Goal: Task Accomplishment & Management: Manage account settings

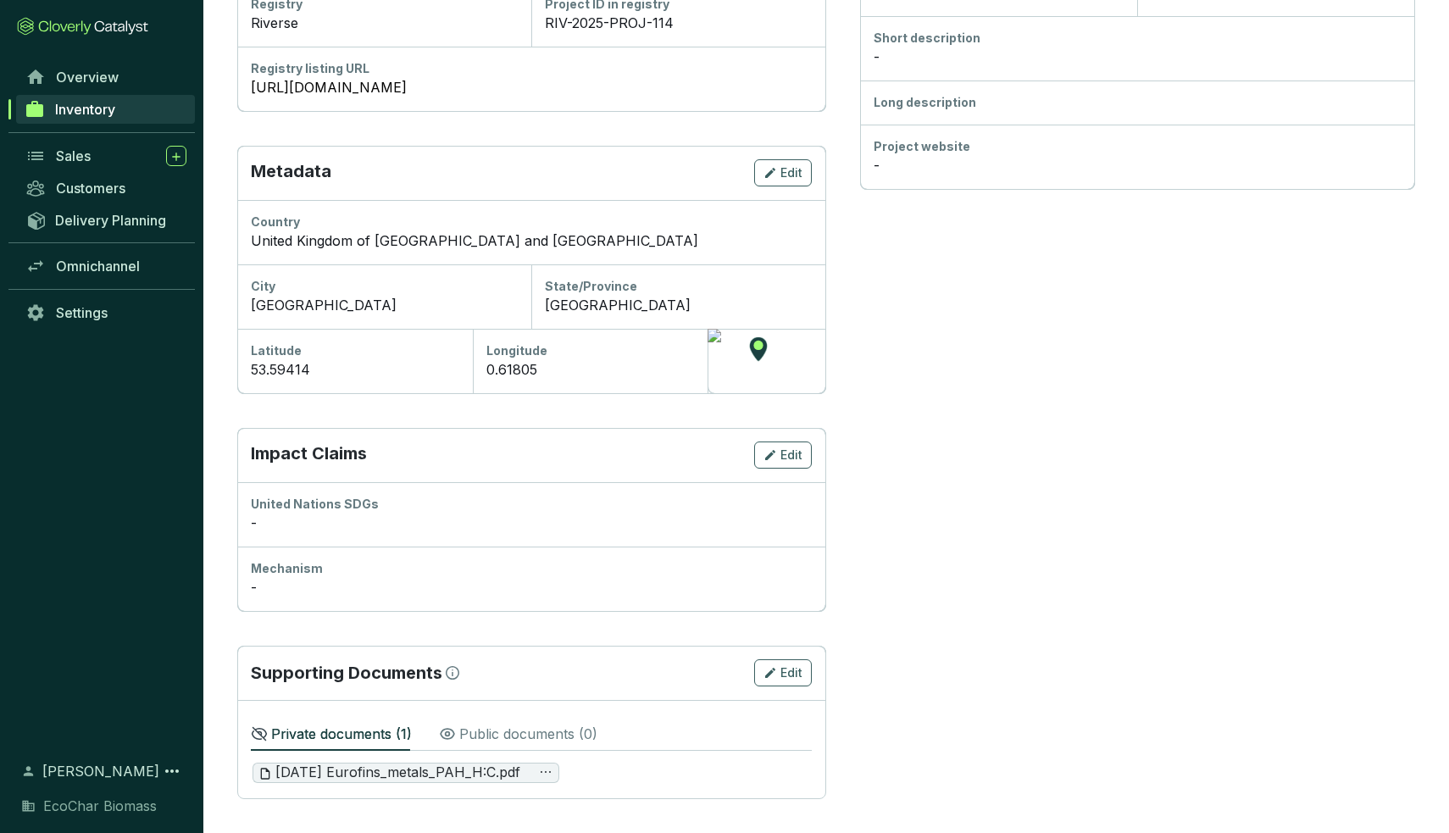
scroll to position [415, 0]
click at [497, 733] on p "Public documents ( 0 )" at bounding box center [528, 734] width 138 height 20
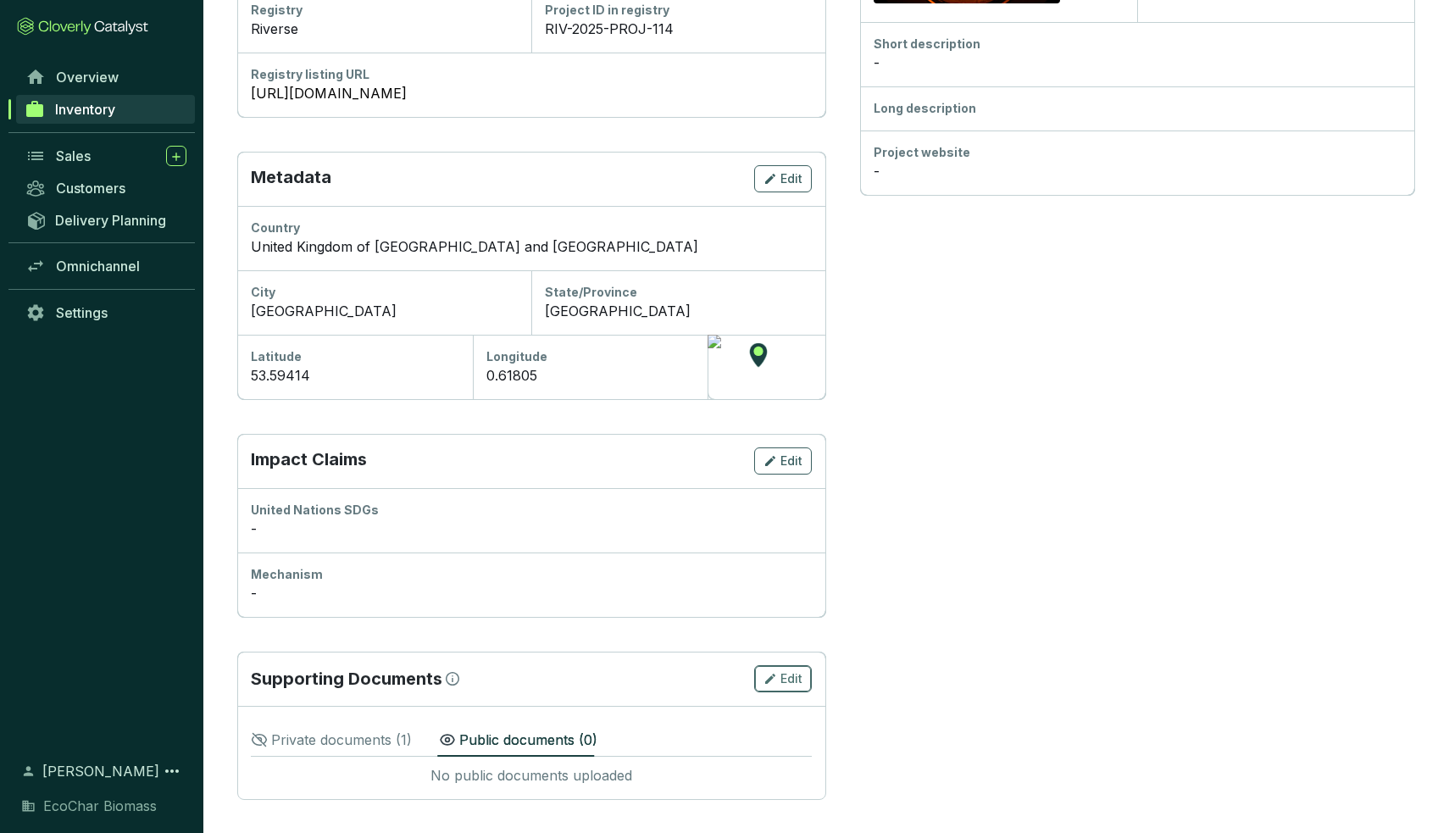
click at [796, 684] on span "Edit" at bounding box center [791, 678] width 22 height 17
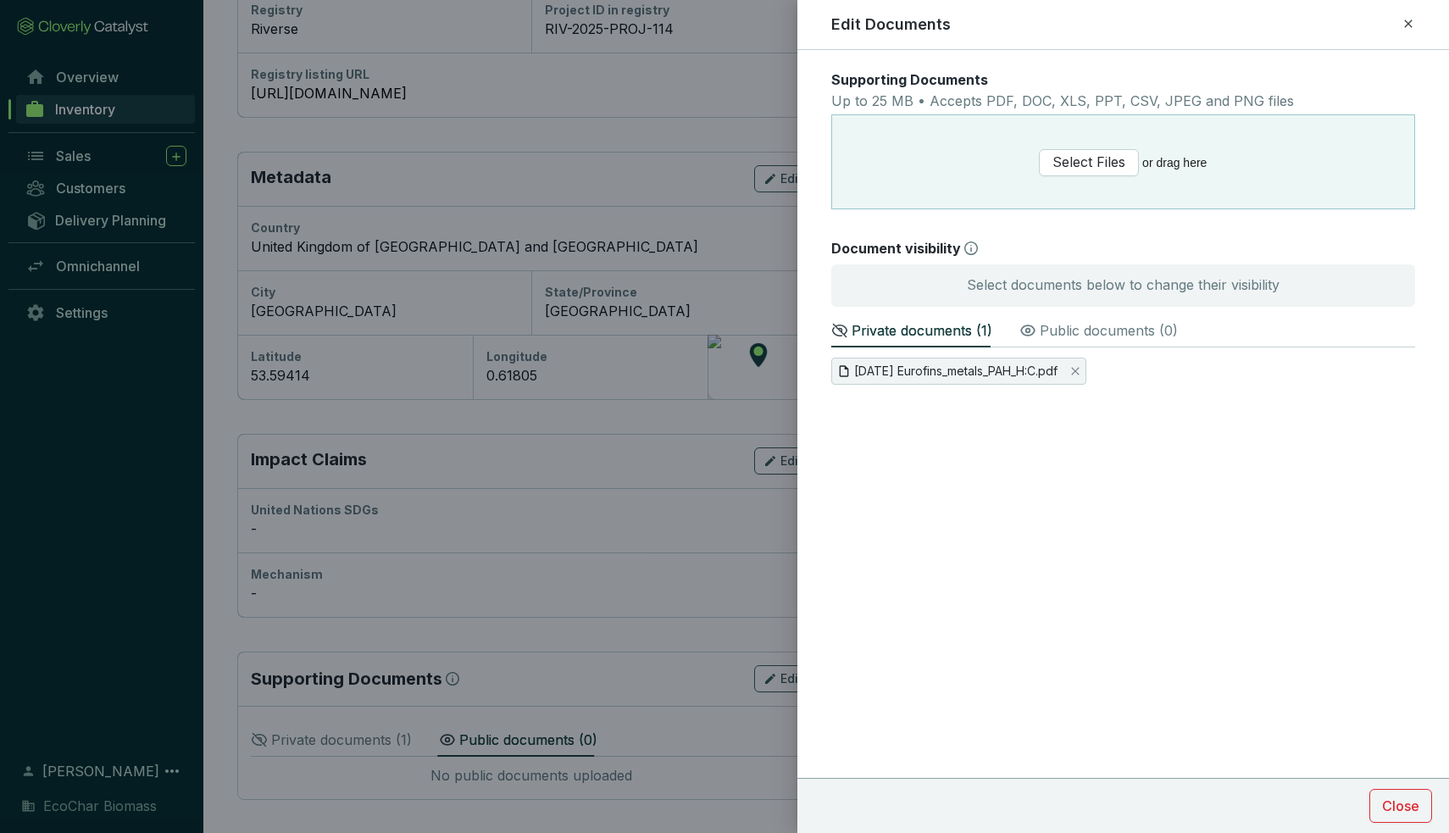
click at [1116, 335] on p "Public documents ( 0 )" at bounding box center [1108, 330] width 138 height 20
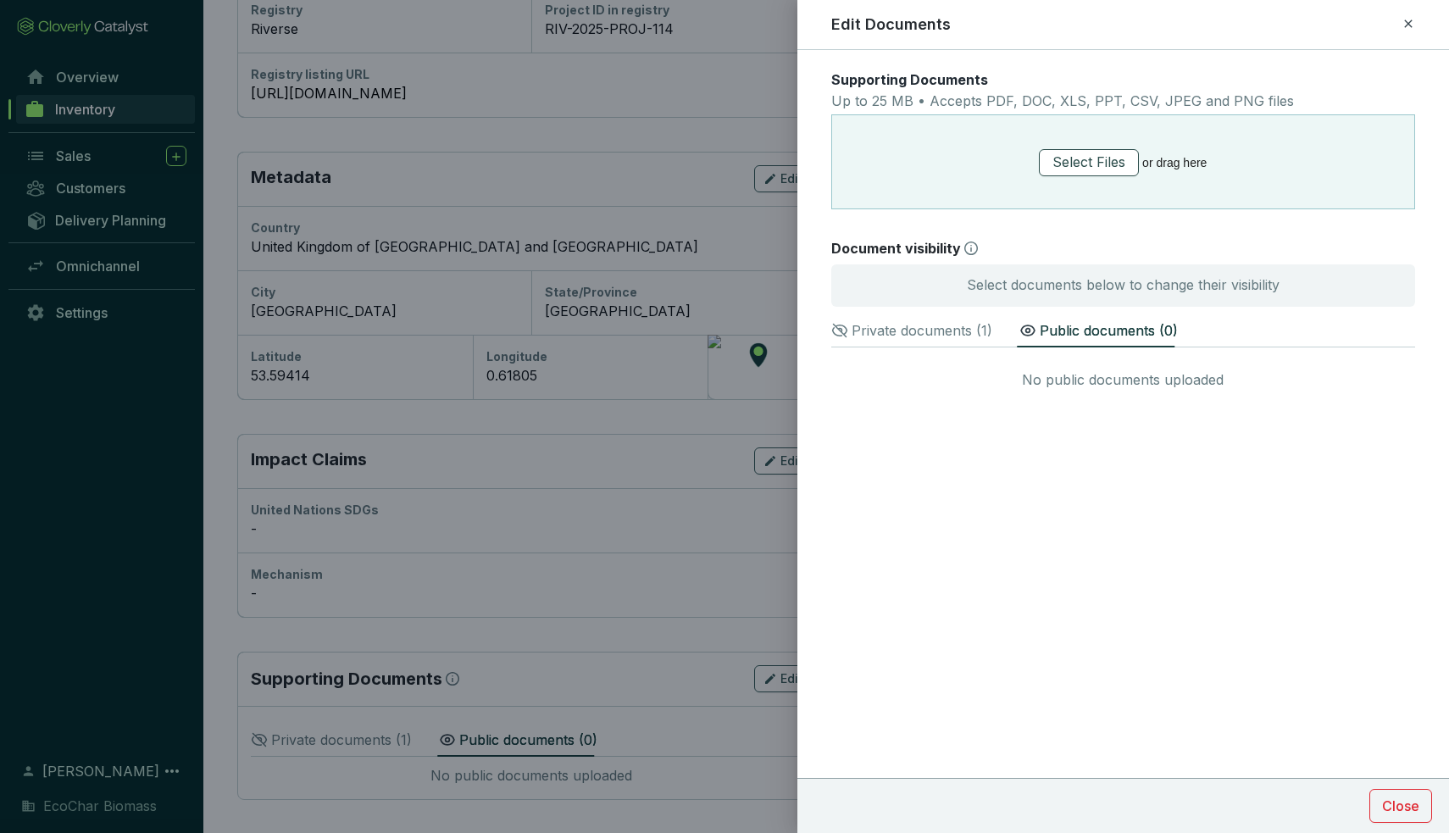
click at [1098, 155] on span "Select Files" at bounding box center [1088, 162] width 73 height 21
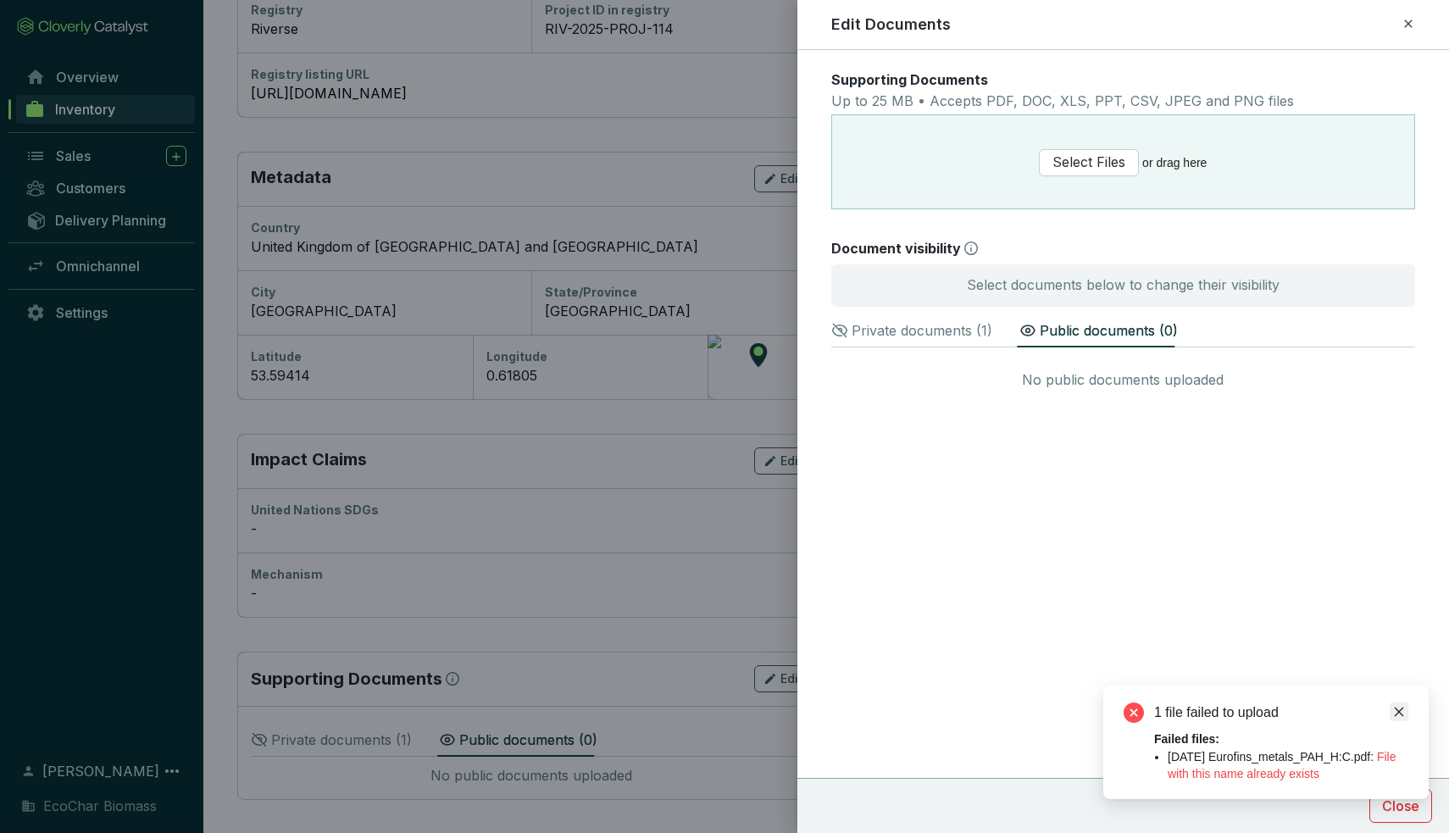
click at [1405, 702] on link "Close" at bounding box center [1398, 711] width 19 height 19
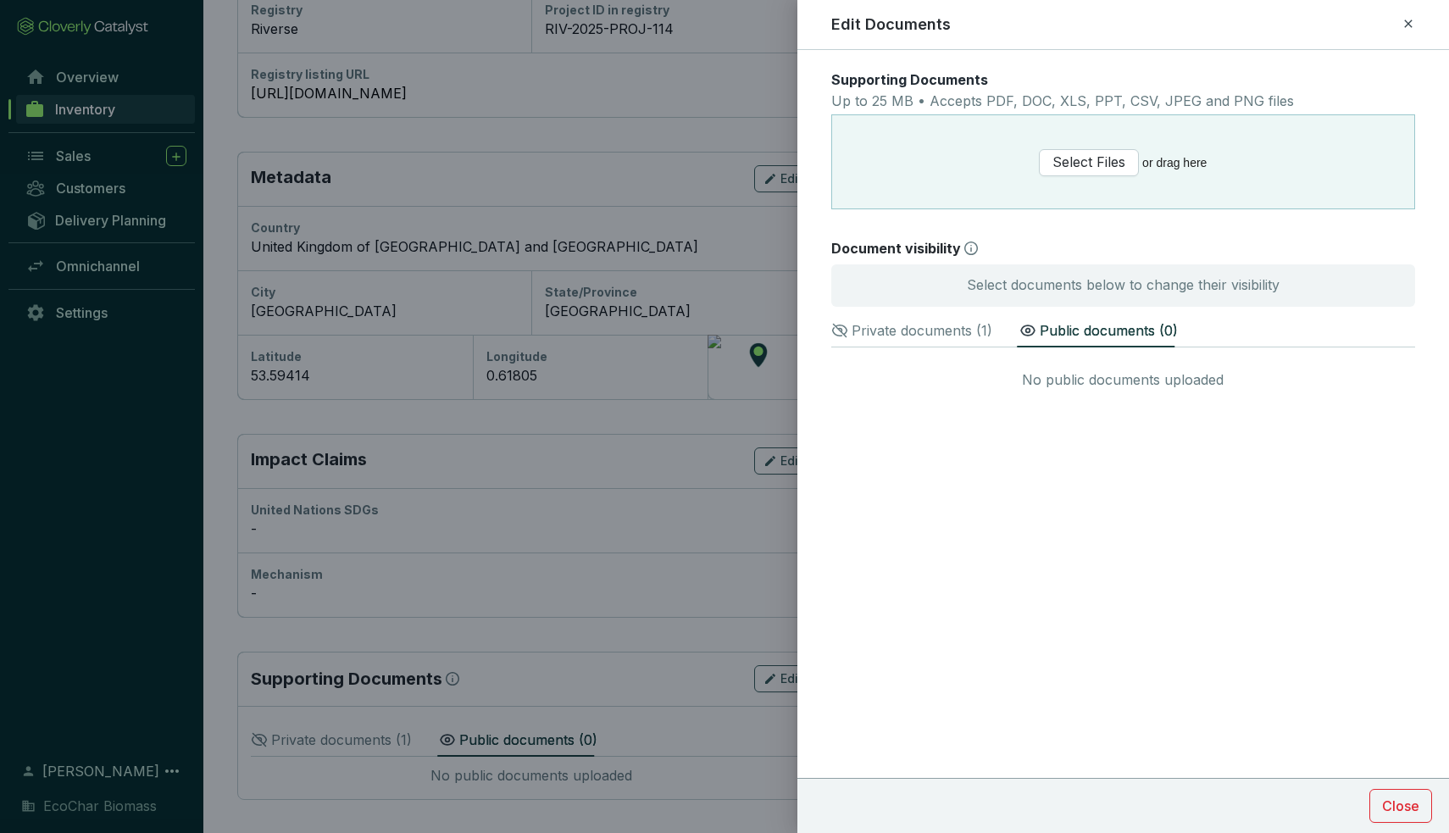
click at [951, 330] on p "Private documents ( 1 )" at bounding box center [921, 330] width 141 height 20
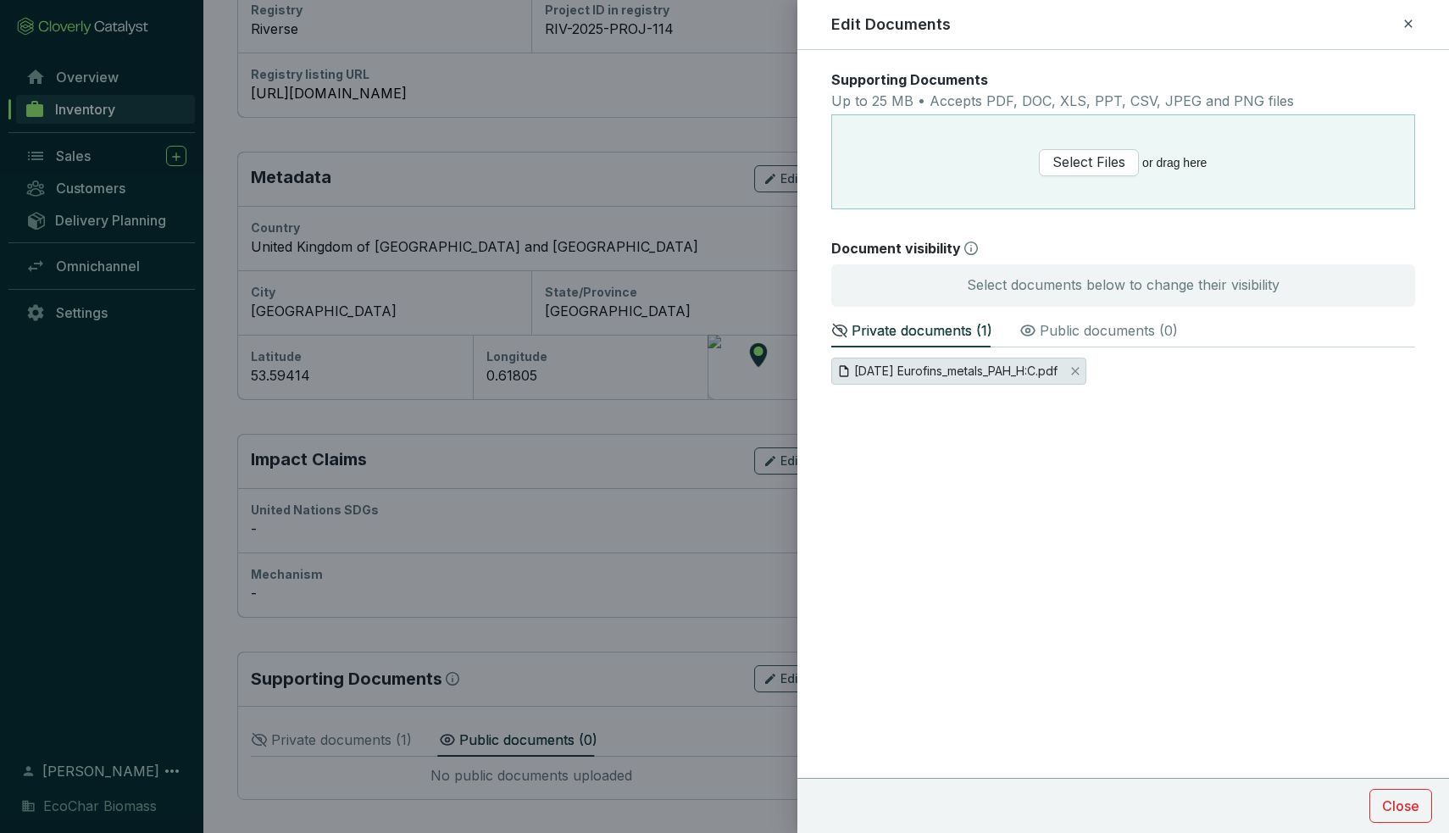
click at [1086, 369] on span "[DATE] Eurofins_metals_PAH_H:C.pdf" at bounding box center [958, 370] width 255 height 27
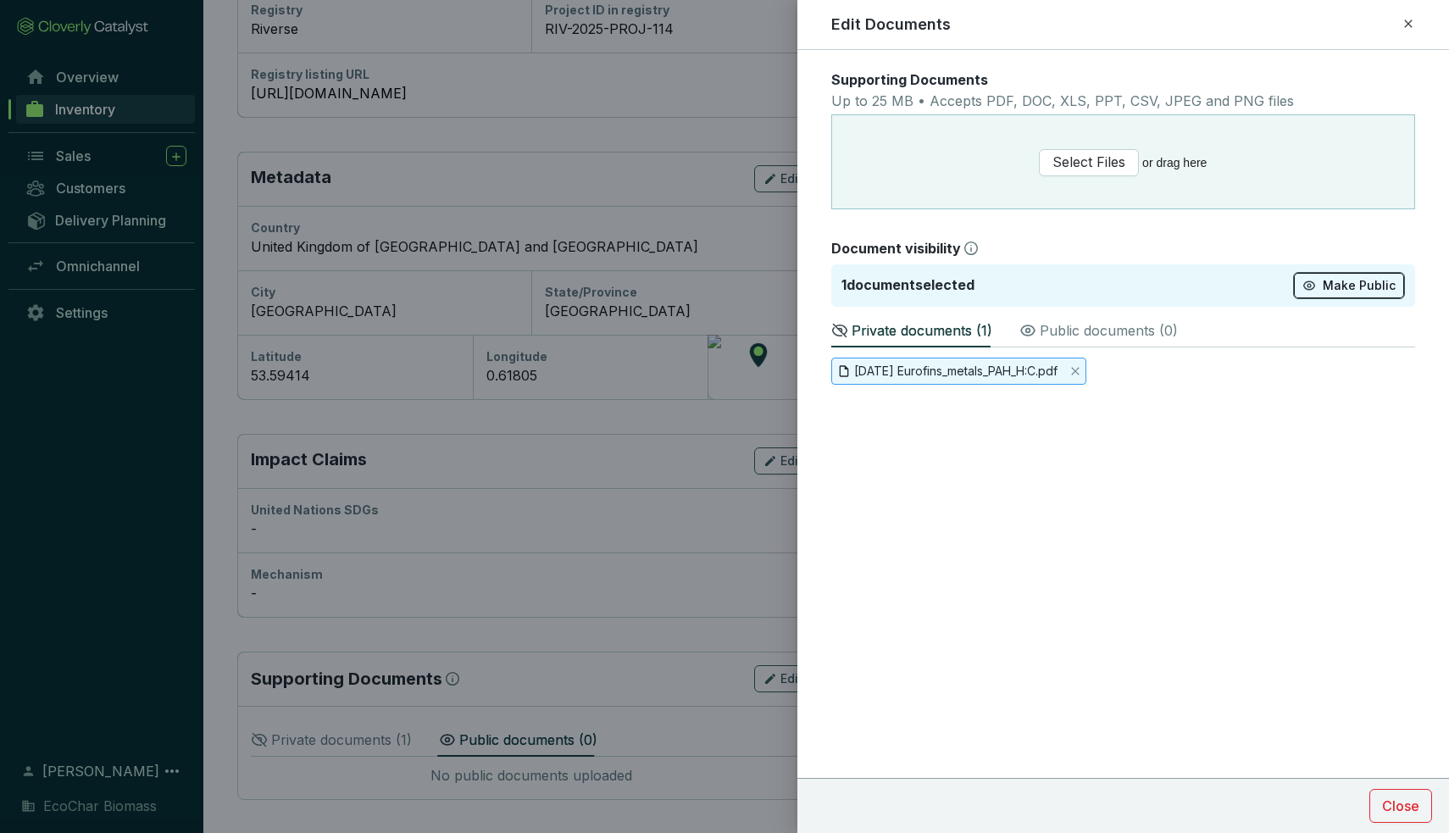
click at [1338, 284] on span "Make Public" at bounding box center [1358, 285] width 73 height 17
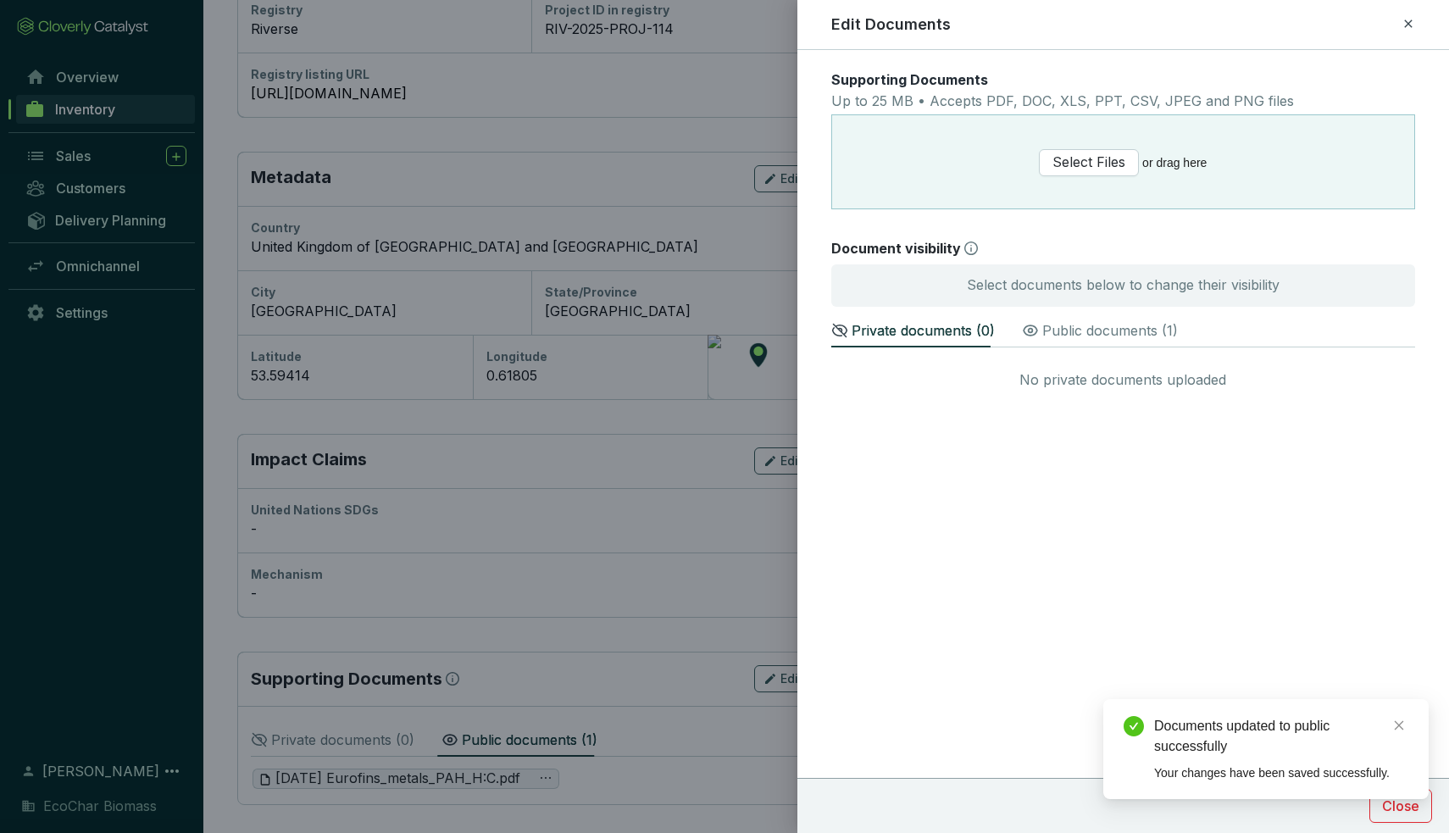
click at [1406, 742] on div "Documents updated to public successfully" at bounding box center [1281, 736] width 254 height 41
click at [1406, 735] on div "Documents updated to public successfully" at bounding box center [1281, 736] width 254 height 41
click at [1401, 724] on icon "close" at bounding box center [1399, 725] width 12 height 12
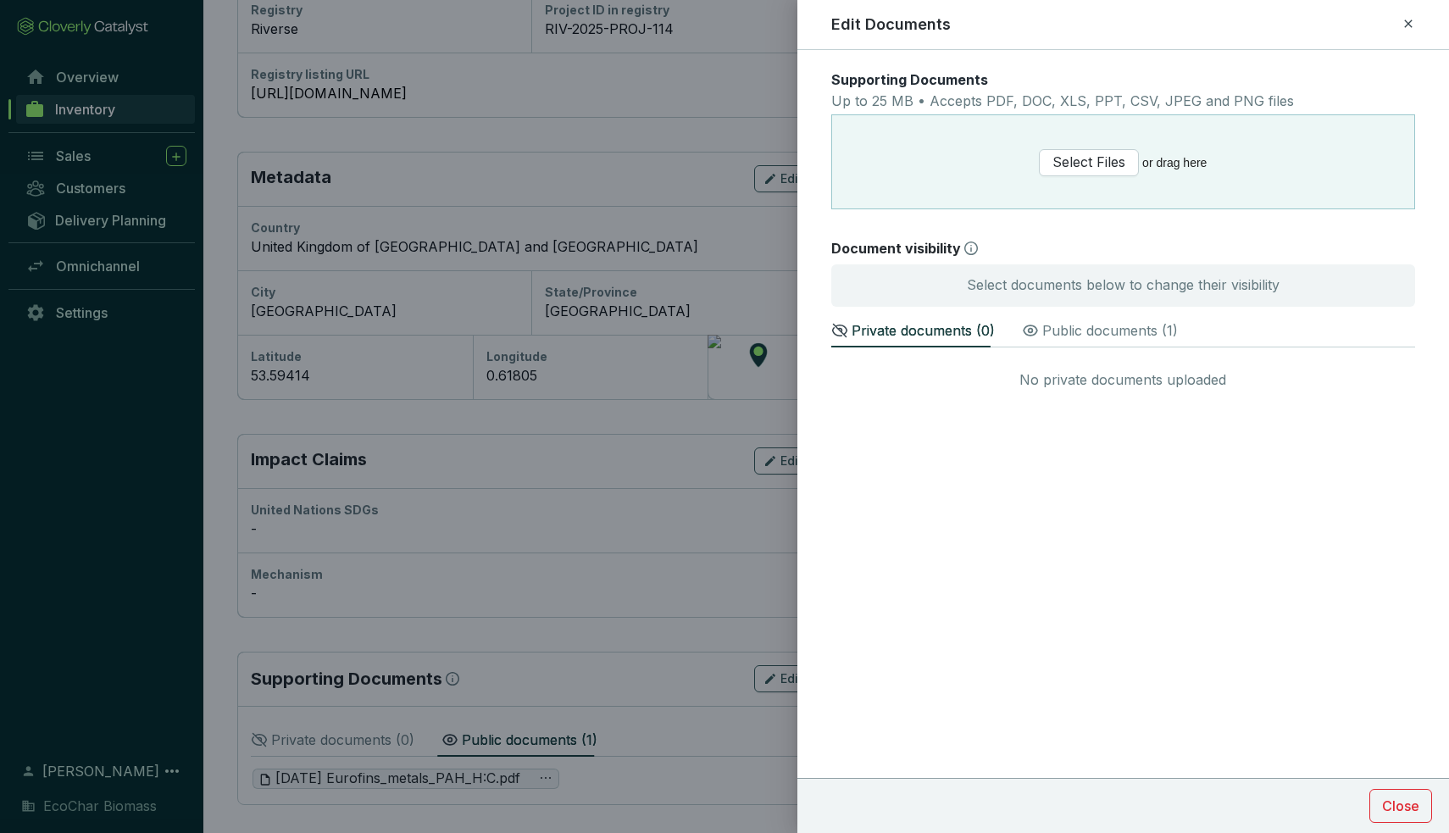
click at [1399, 823] on section "Close" at bounding box center [1123, 805] width 652 height 55
click at [1394, 815] on span "Close" at bounding box center [1400, 805] width 37 height 20
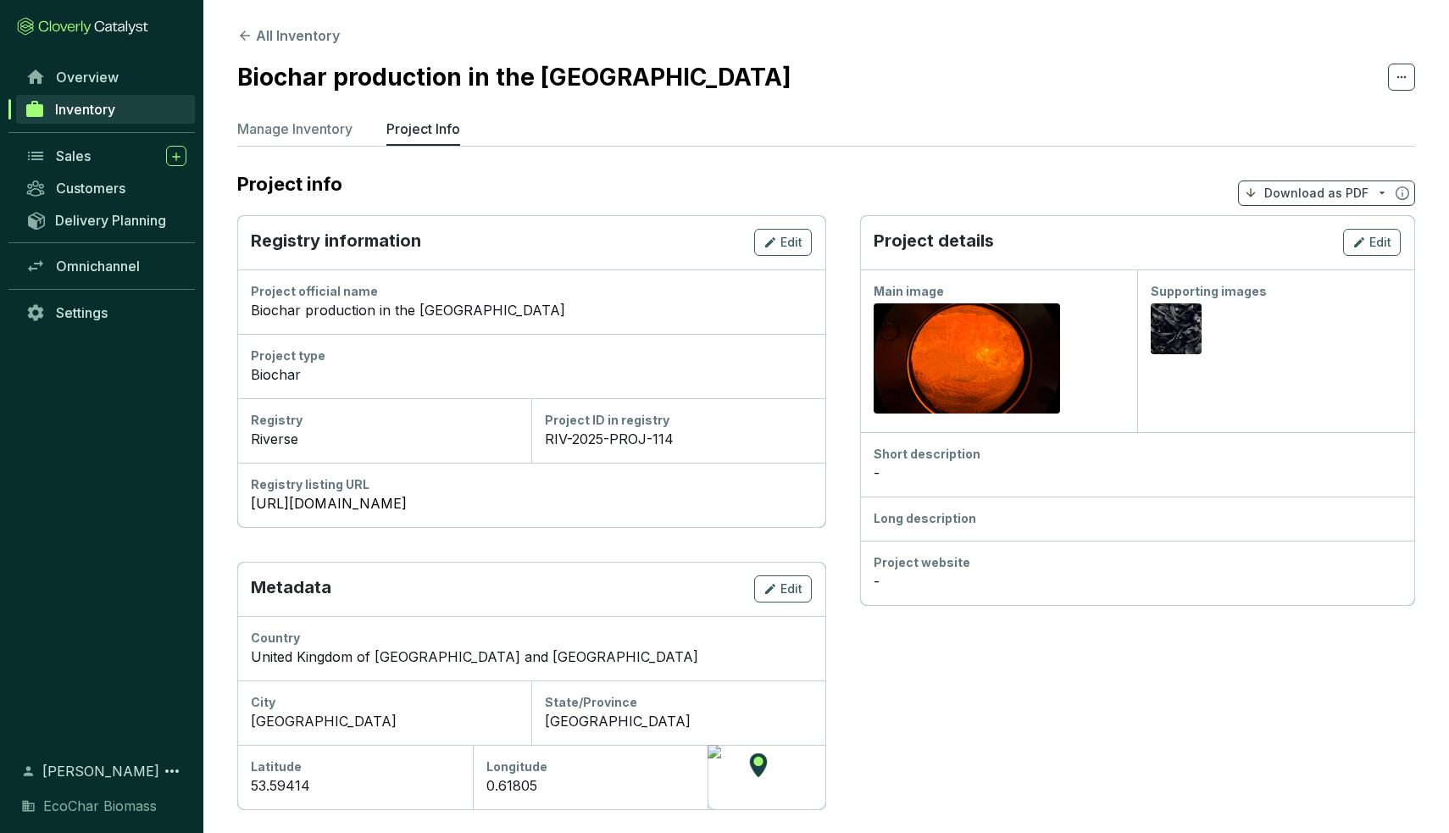
scroll to position [0, 0]
click at [314, 121] on p "Manage Inventory" at bounding box center [294, 129] width 115 height 20
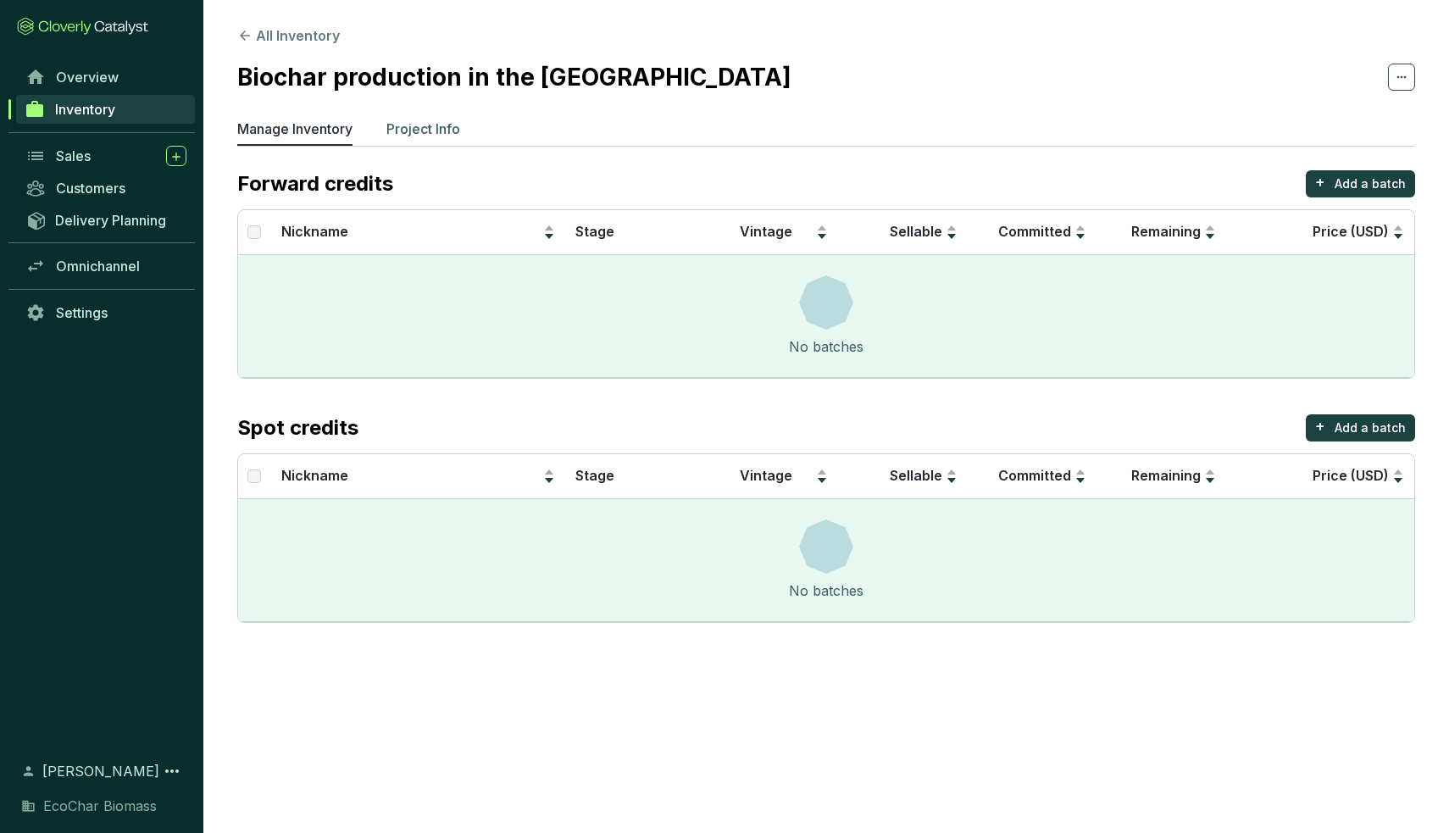
click at [429, 120] on p "Project Info" at bounding box center [423, 129] width 74 height 20
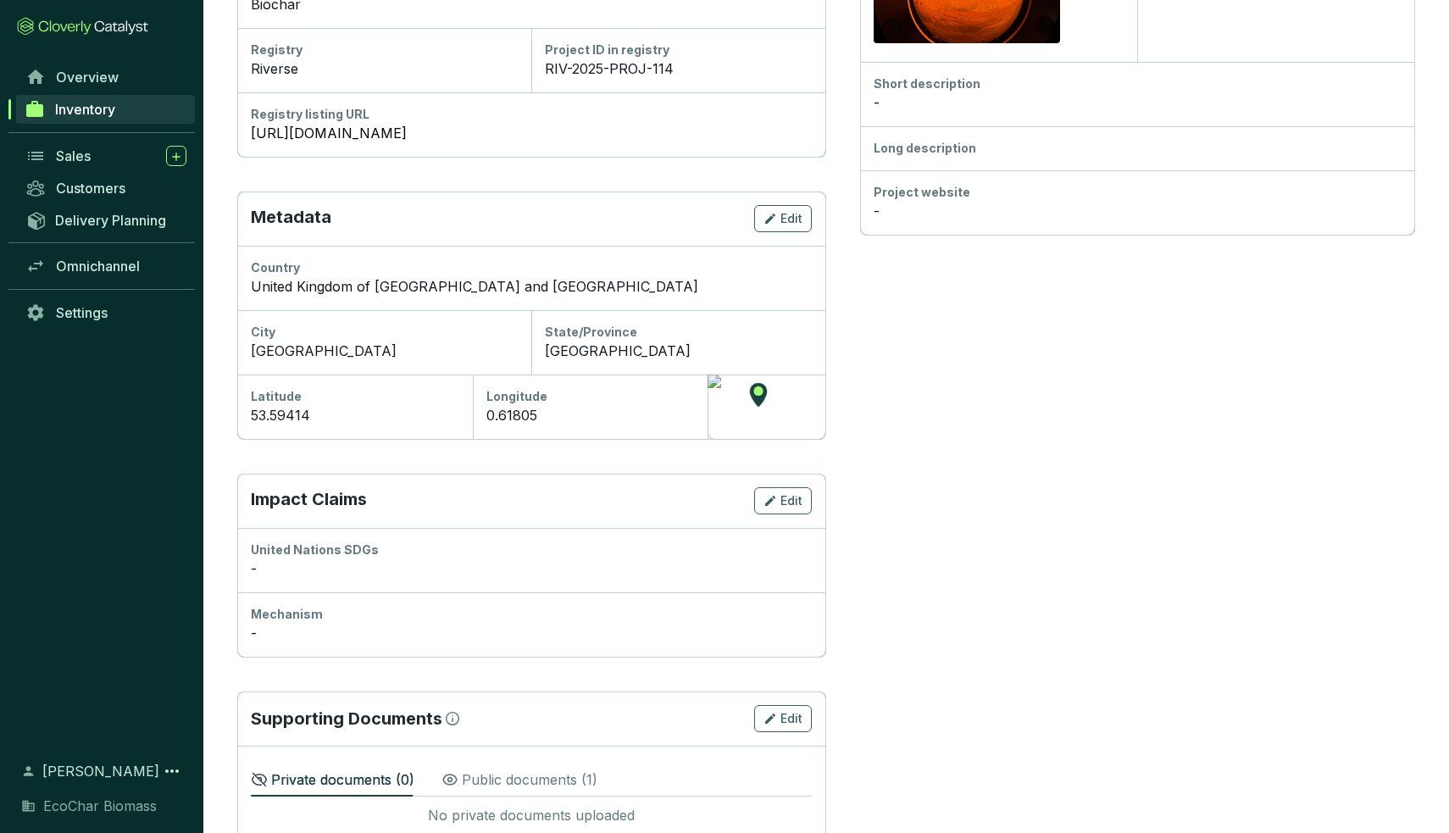
scroll to position [201, 0]
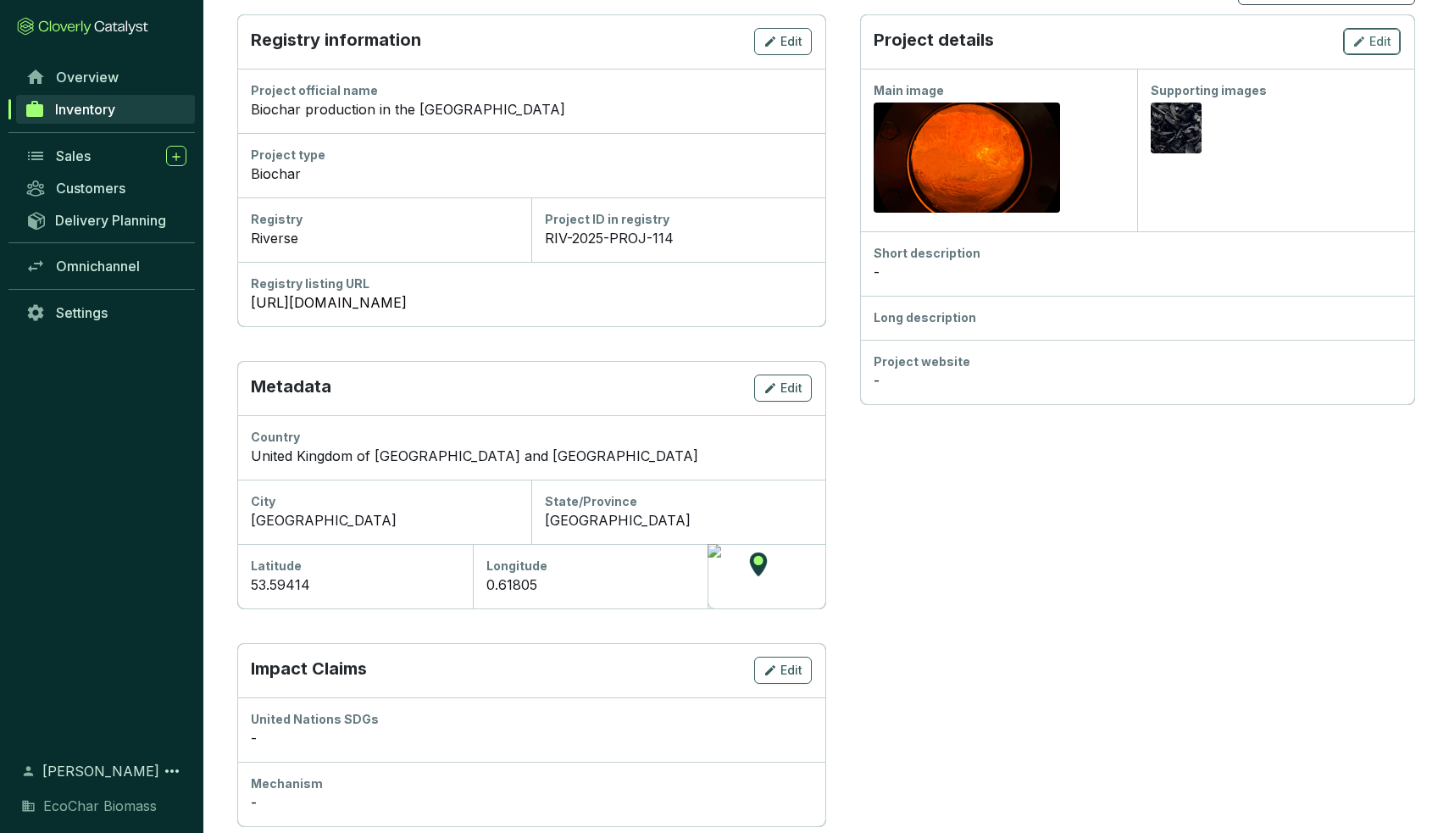
click at [1379, 42] on span "Edit" at bounding box center [1380, 41] width 22 height 17
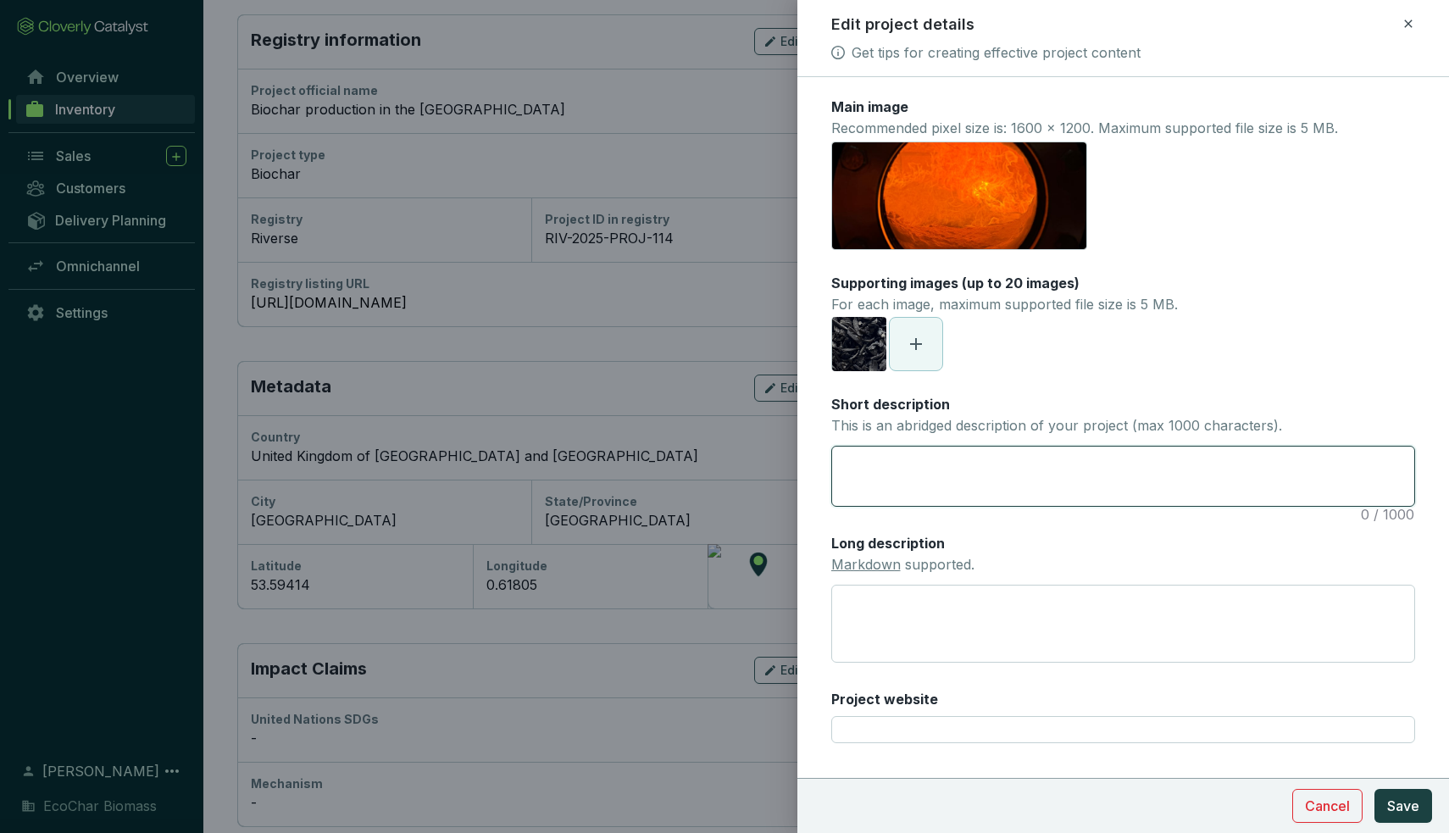
click at [985, 472] on textarea "Short description This is an abridged description of your project (max 1000 cha…" at bounding box center [1123, 475] width 583 height 59
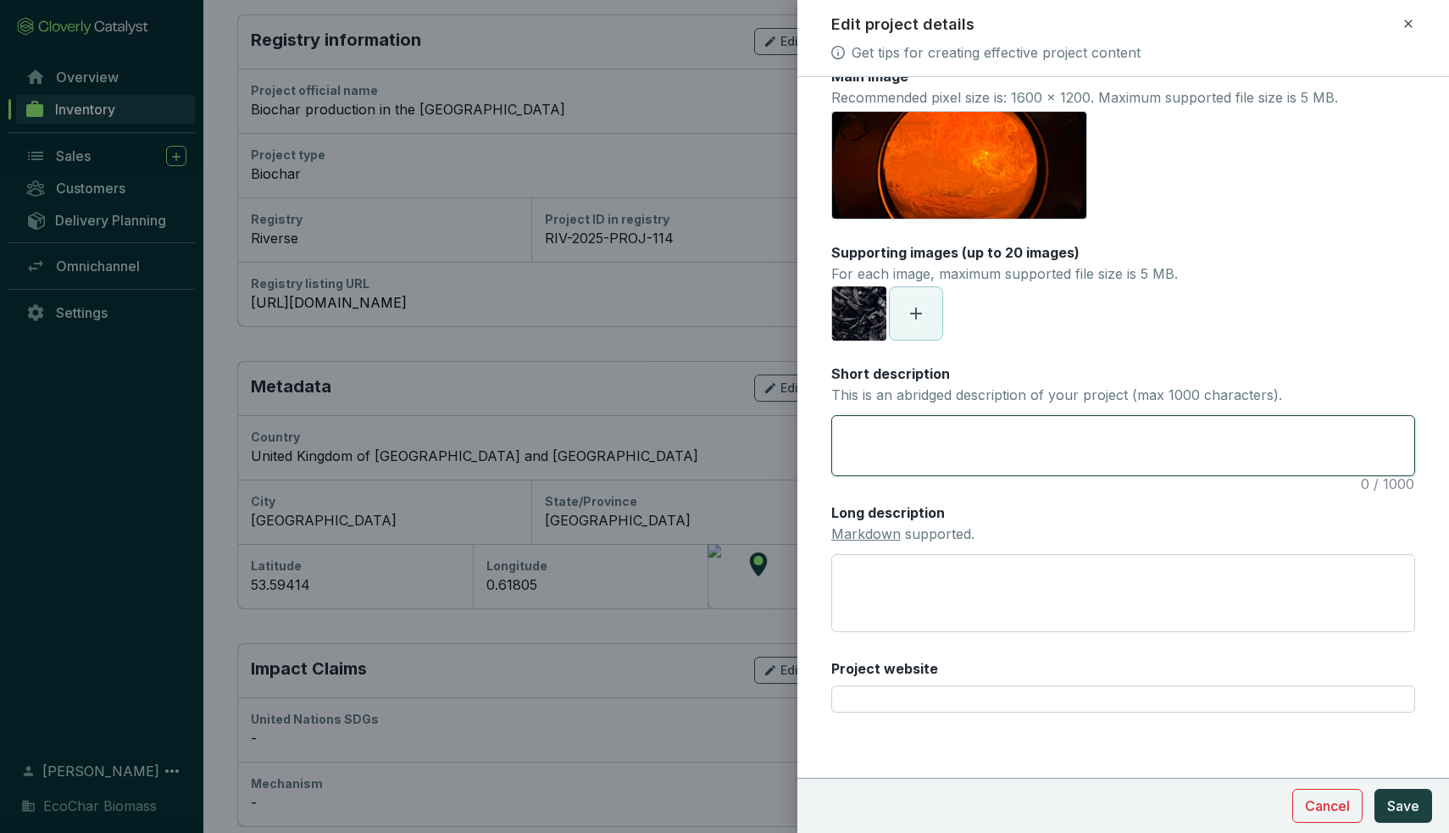
scroll to position [30, 0]
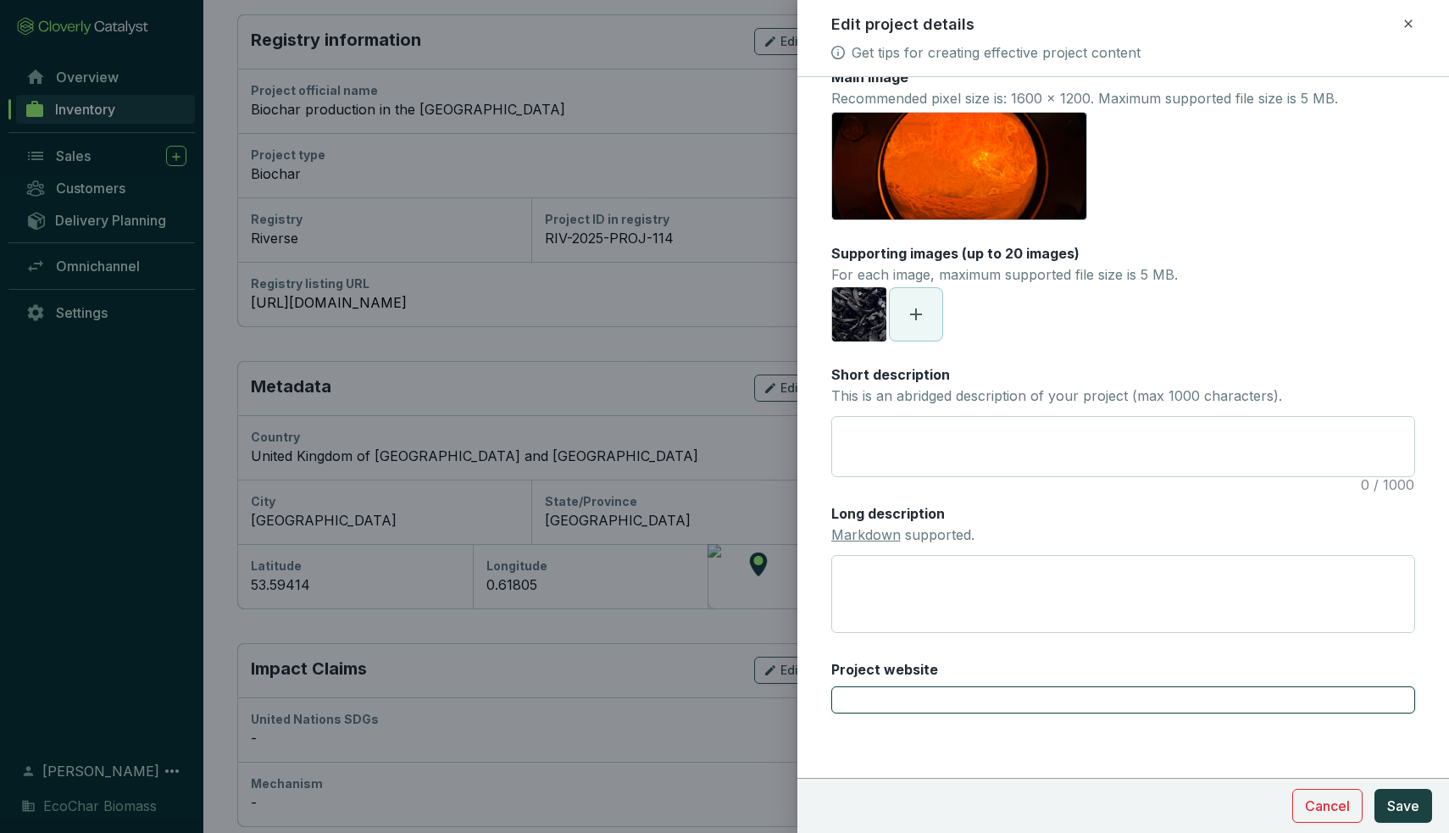
click at [917, 696] on input "Project website" at bounding box center [1123, 699] width 585 height 27
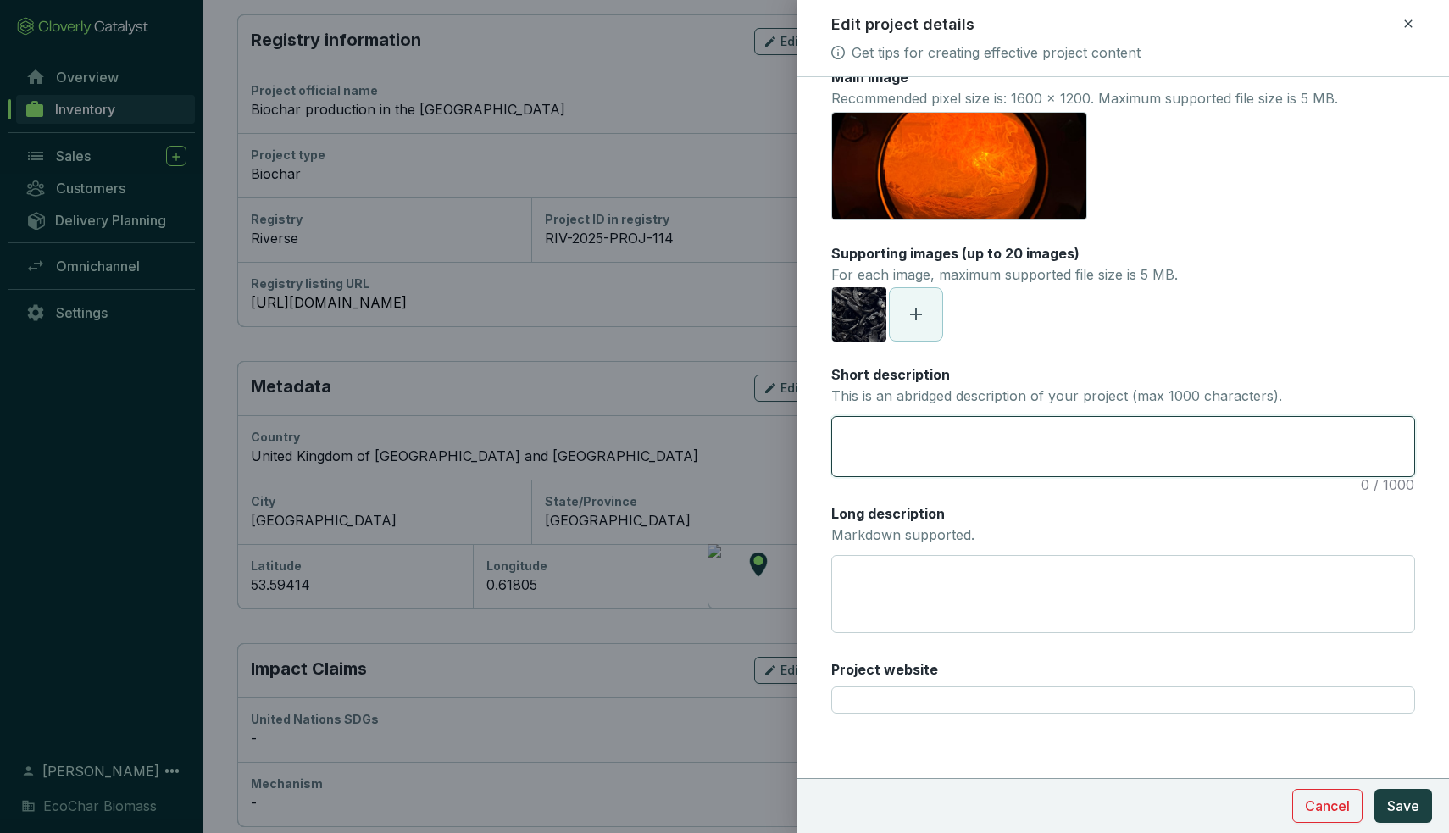
click at [963, 454] on textarea "Short description This is an abridged description of your project (max 1000 cha…" at bounding box center [1123, 446] width 583 height 59
type textarea "E"
type textarea "Eo"
type textarea "E"
type textarea "Ec"
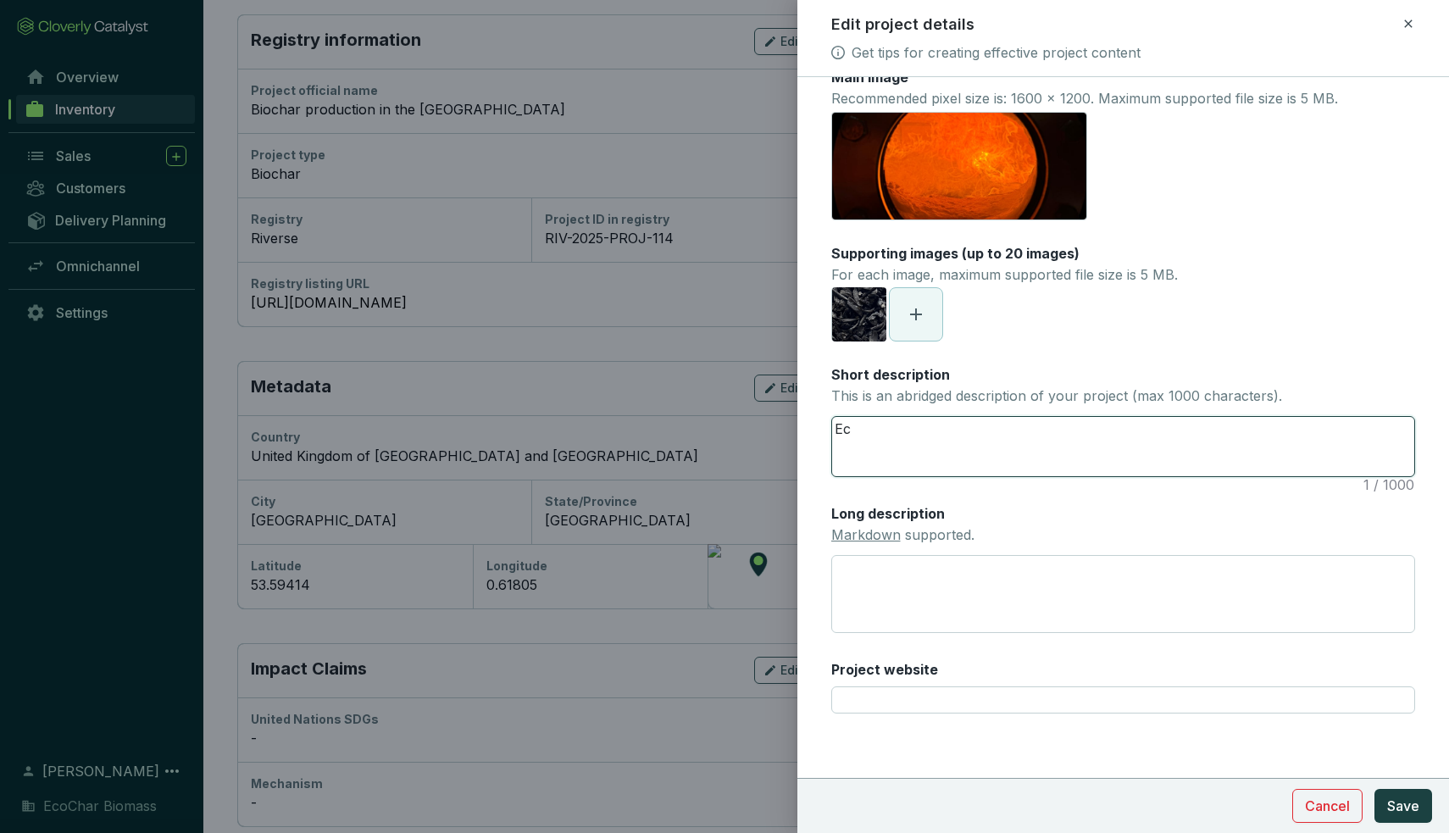
type textarea "Eco"
type textarea "Eco C"
type textarea "Eco Ch"
type textarea "Eco Cha"
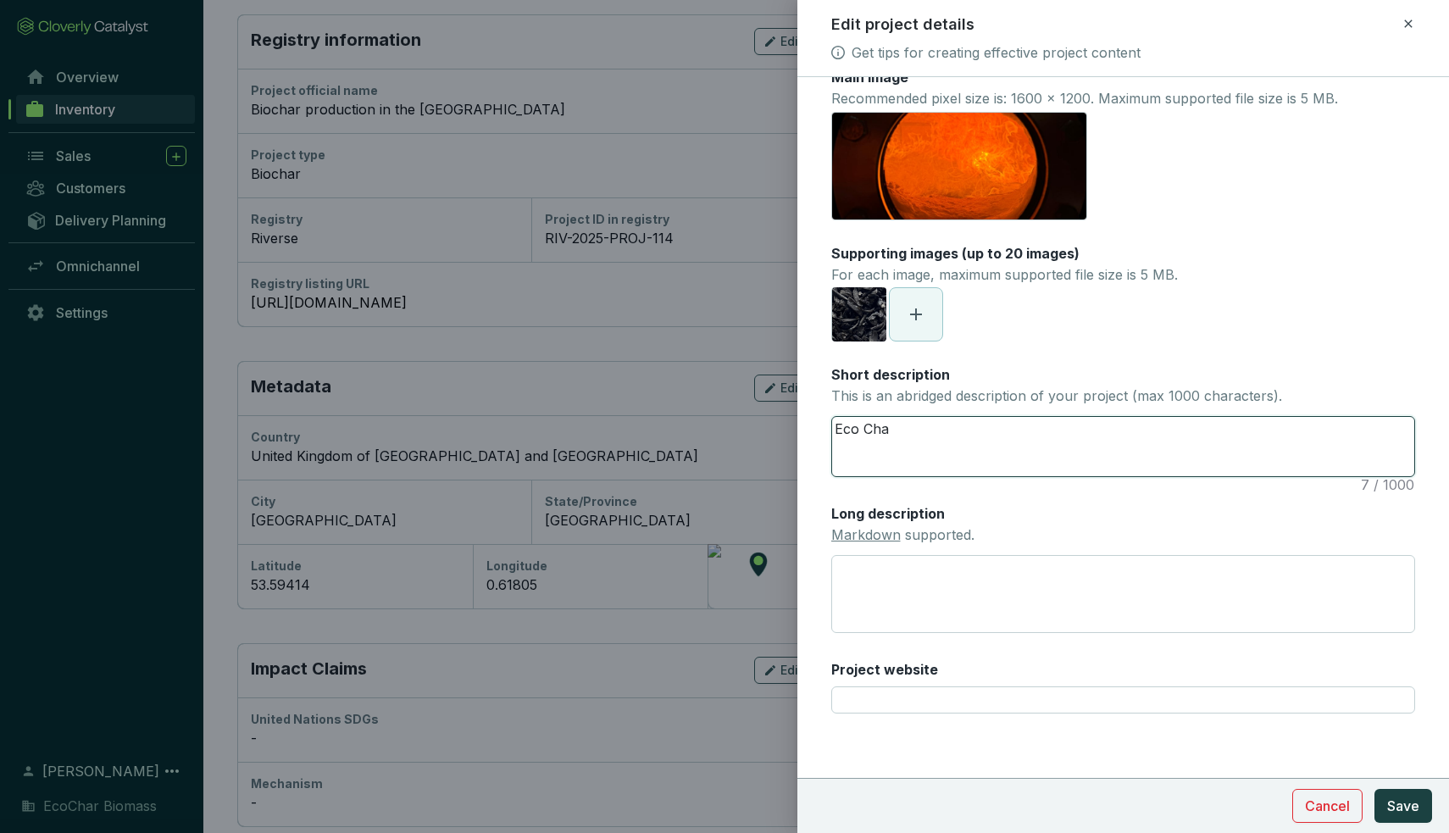
type textarea "Eco Char"
type textarea "Eco Char b"
type textarea "Eco Char bI"
type textarea "Eco Char b"
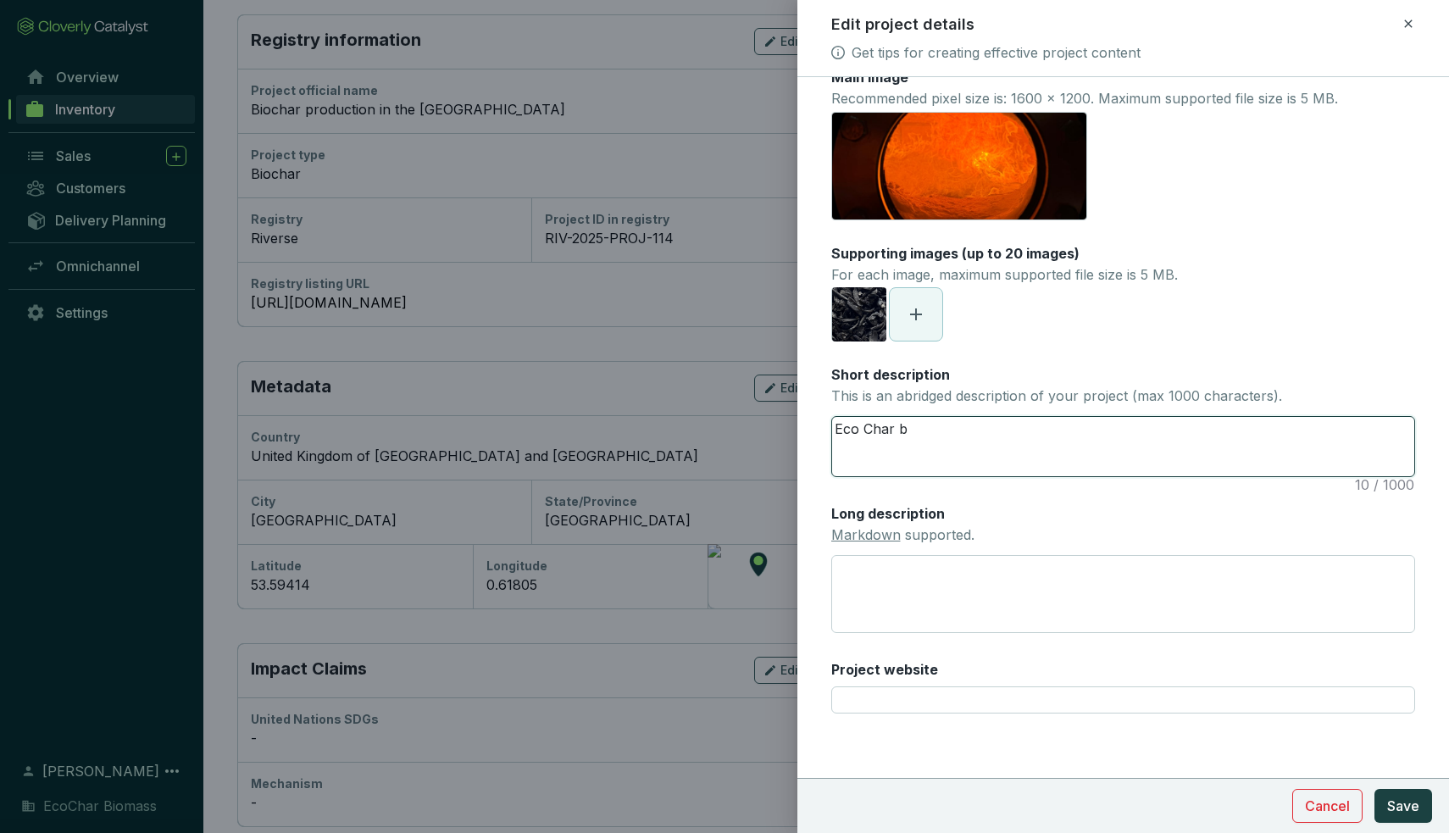
type textarea "Eco Char"
type textarea "Eco Char B"
type textarea "Eco Char Bi"
type textarea "Eco Char Bio"
type textarea "Eco Char Biom"
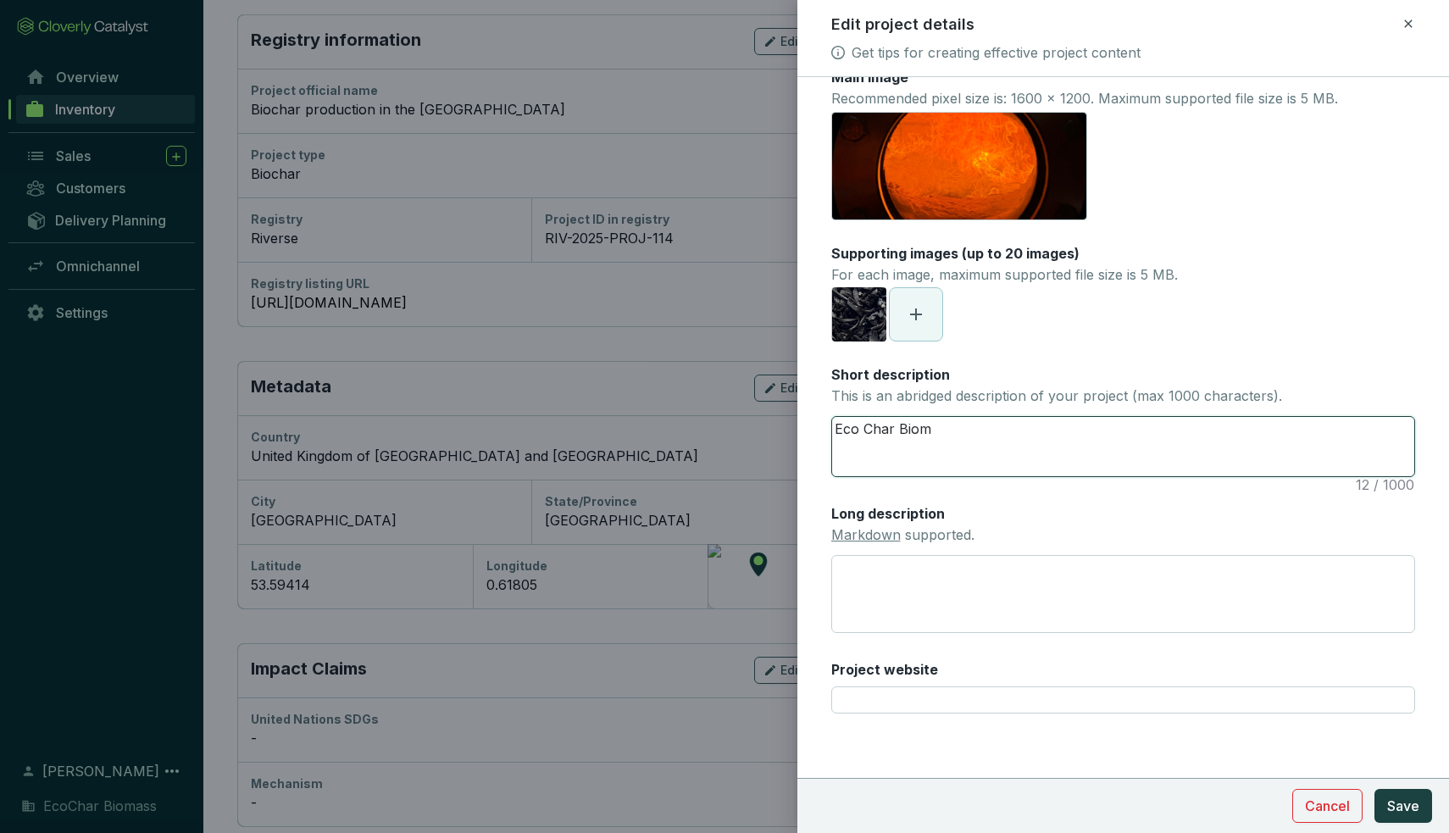
type textarea "Eco Char Bioma"
type textarea "Eco Char Biomas"
type textarea "Eco Char Biomass"
type textarea "Eco Char Biomass a"
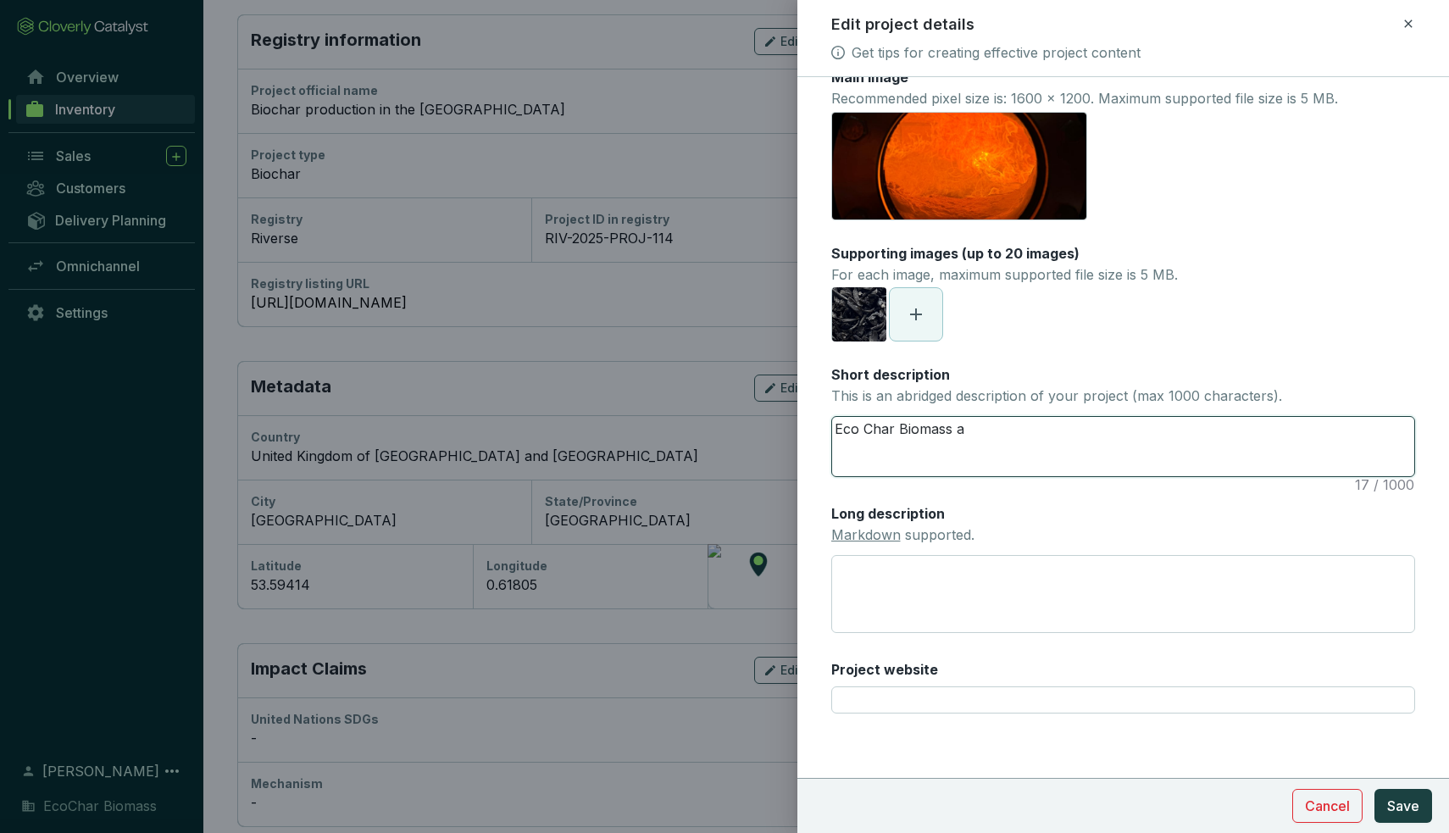
type textarea "Eco Char Biomass as"
type textarea "Eco Char Biomass a"
type textarea "Eco Char Biomass ar"
type textarea "Eco Char Biomass are"
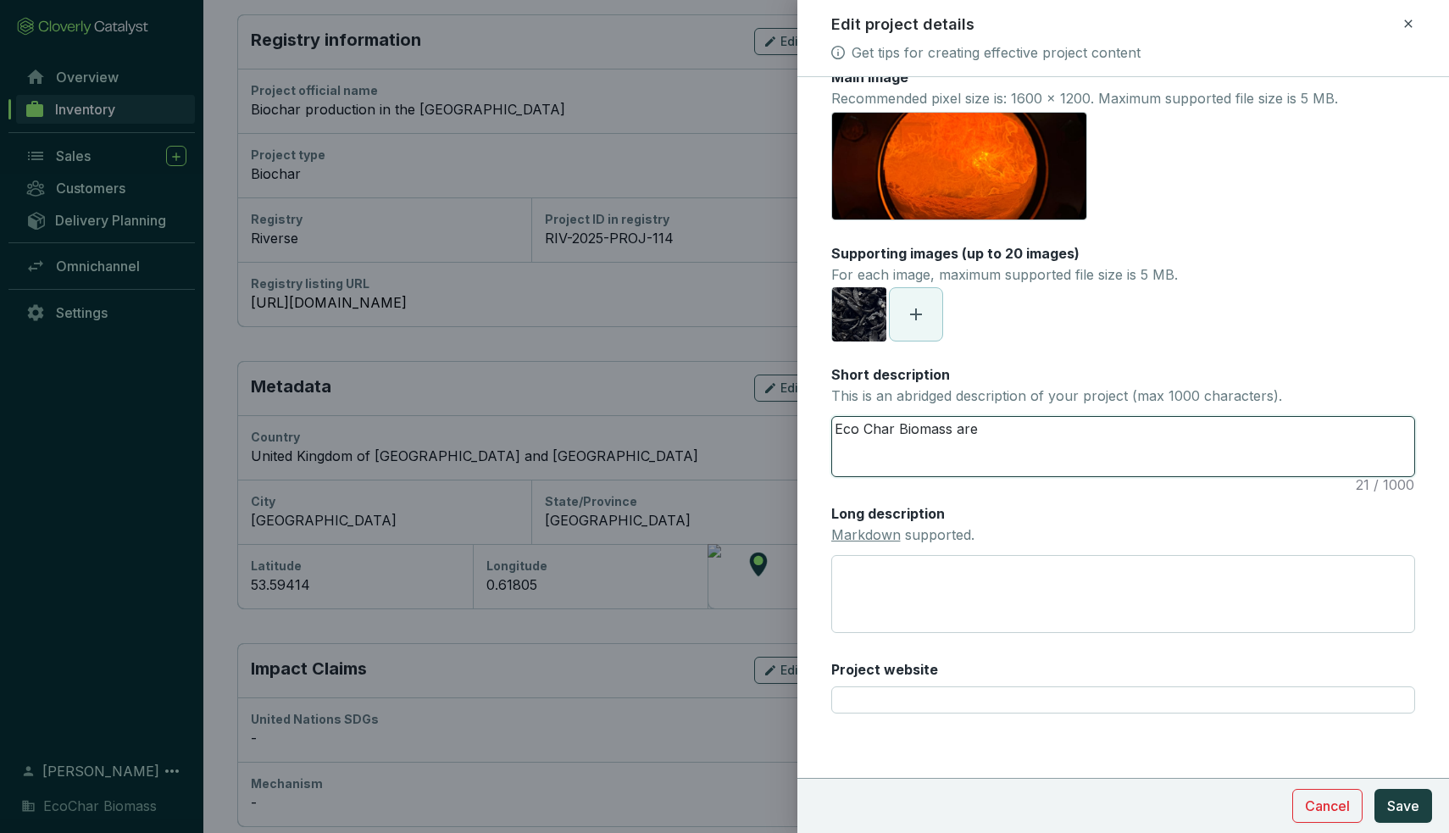
type textarea "Eco Char Biomass are r"
type textarea "Eco Char Biomass are"
type textarea "Eco Char Biomass are p"
type textarea "Eco Char Biomass are pr"
type textarea "Eco Char Biomass are pro"
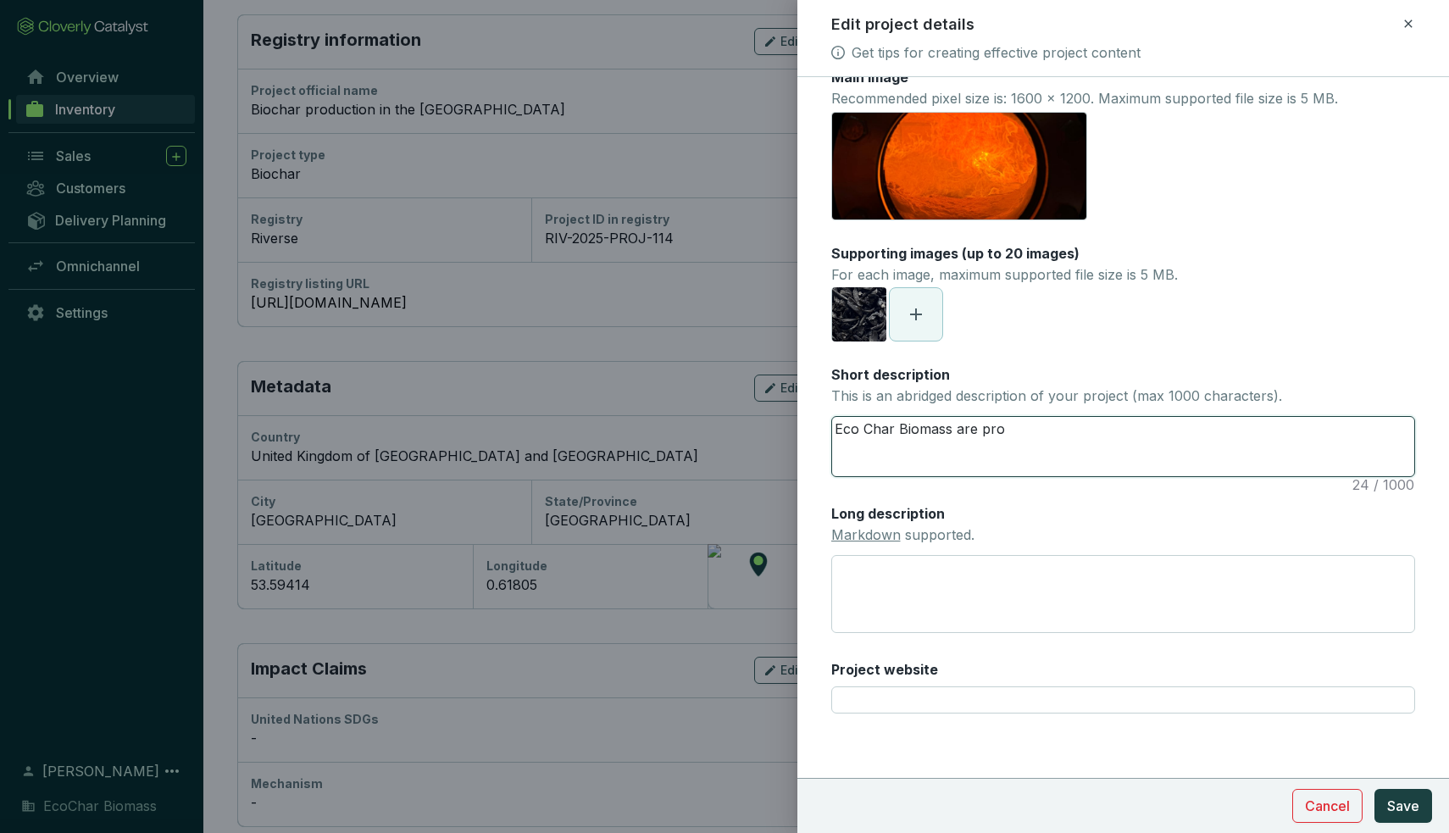
type textarea "Eco Char Biomass are prod"
type textarea "Eco Char Biomass are produ"
type textarea "Eco Char Biomass are produc"
type textarea "Eco Char Biomass are produci"
type textarea "Eco Char Biomass are producin"
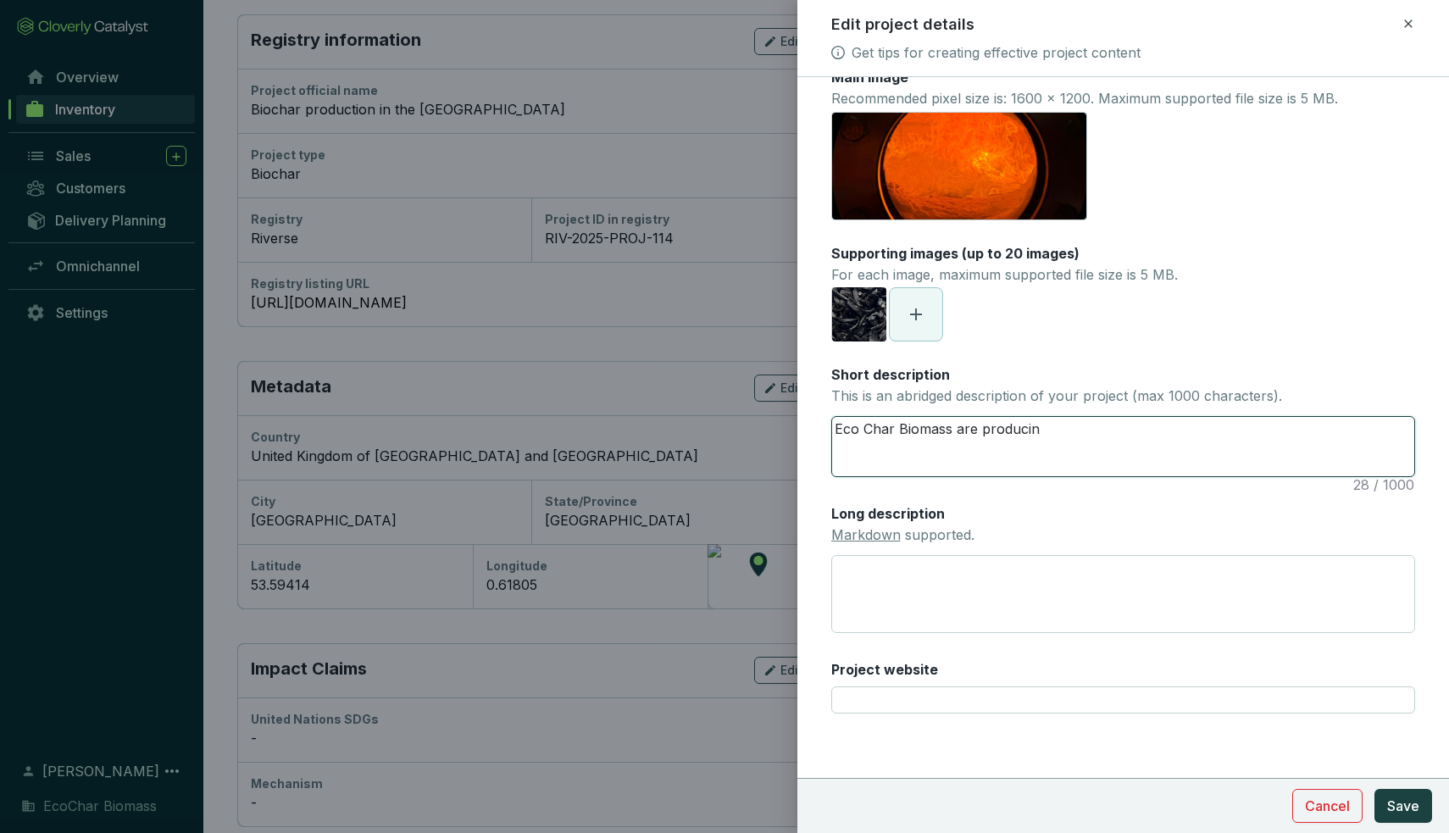
type textarea "Eco Char Biomass are producing"
type textarea "Eco Char Biomass are producing b"
type textarea "Eco Char Biomass are producing bi"
type textarea "Eco Char Biomass are producing bio"
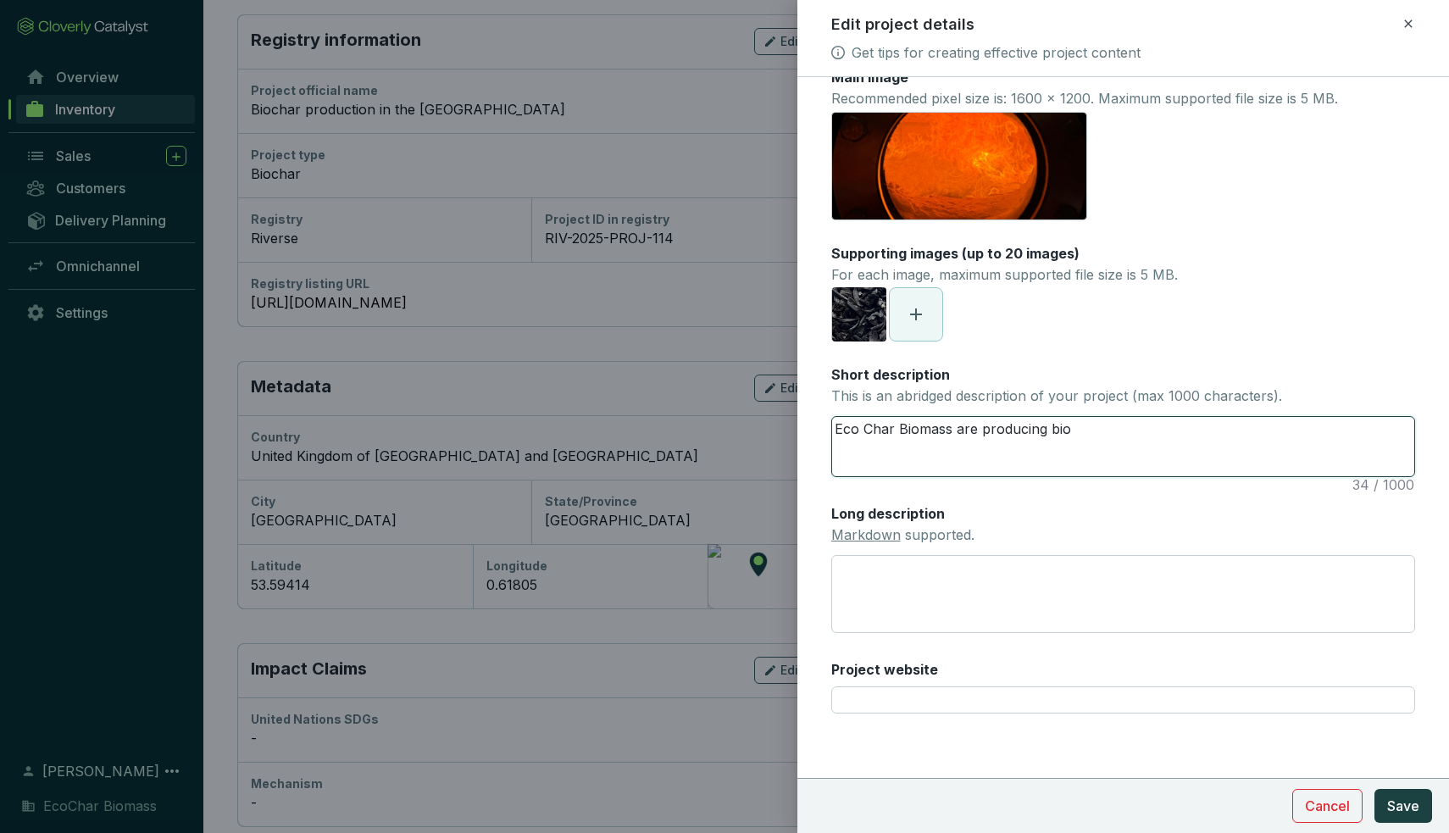
type textarea "Eco Char Biomass are producing bioc"
type textarea "Eco Char Biomass are producing bio"
type textarea "Eco Char Biomass are producing bi"
type textarea "Eco Char Biomass are producing b"
type textarea "Eco Char Biomass are producing"
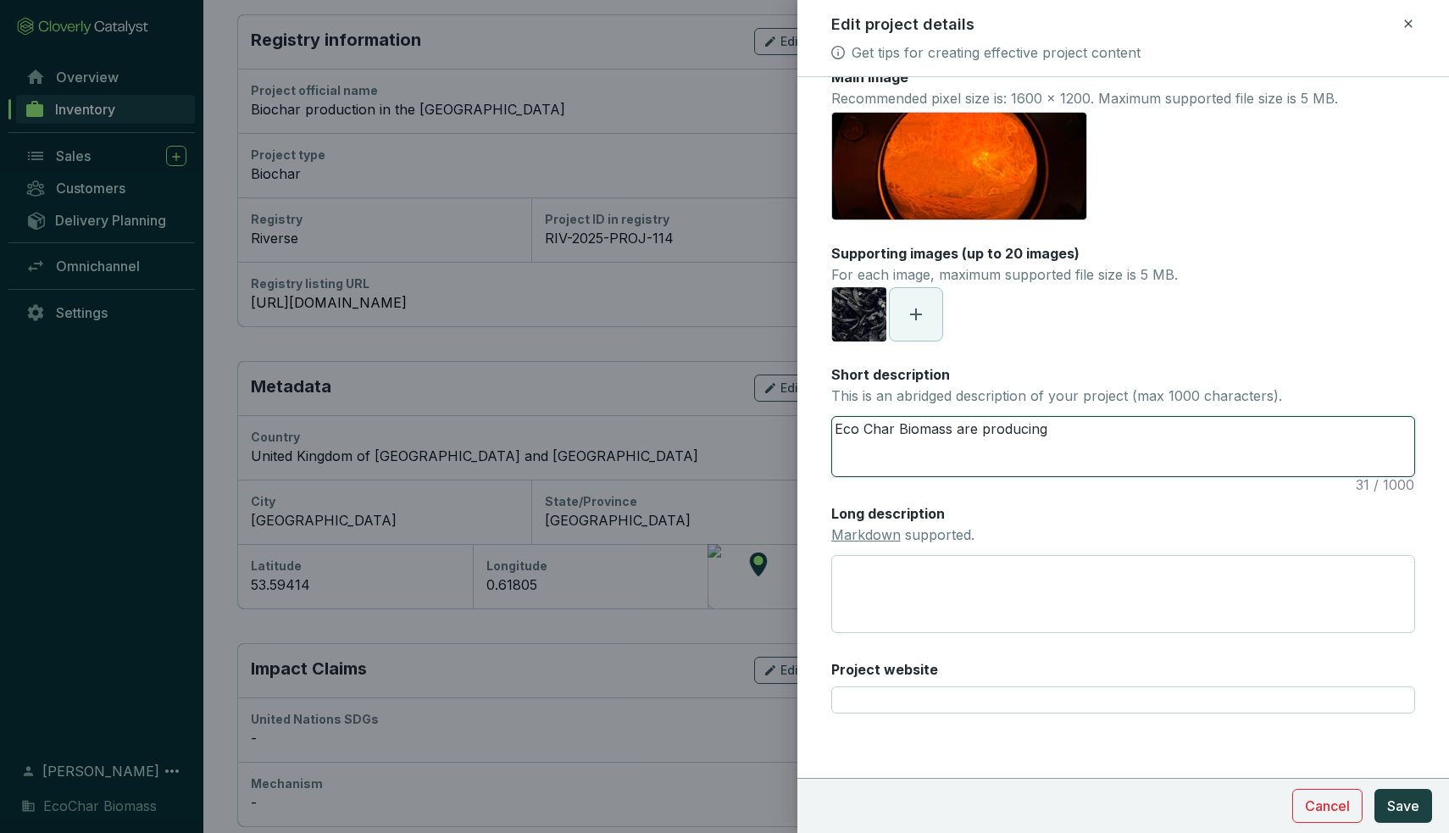
type textarea "Eco Char Biomass are producing h"
type textarea "Eco Char Biomass are producing hi"
type textarea "Eco Char Biomass are producing hig"
type textarea "Eco Char Biomass are producing high"
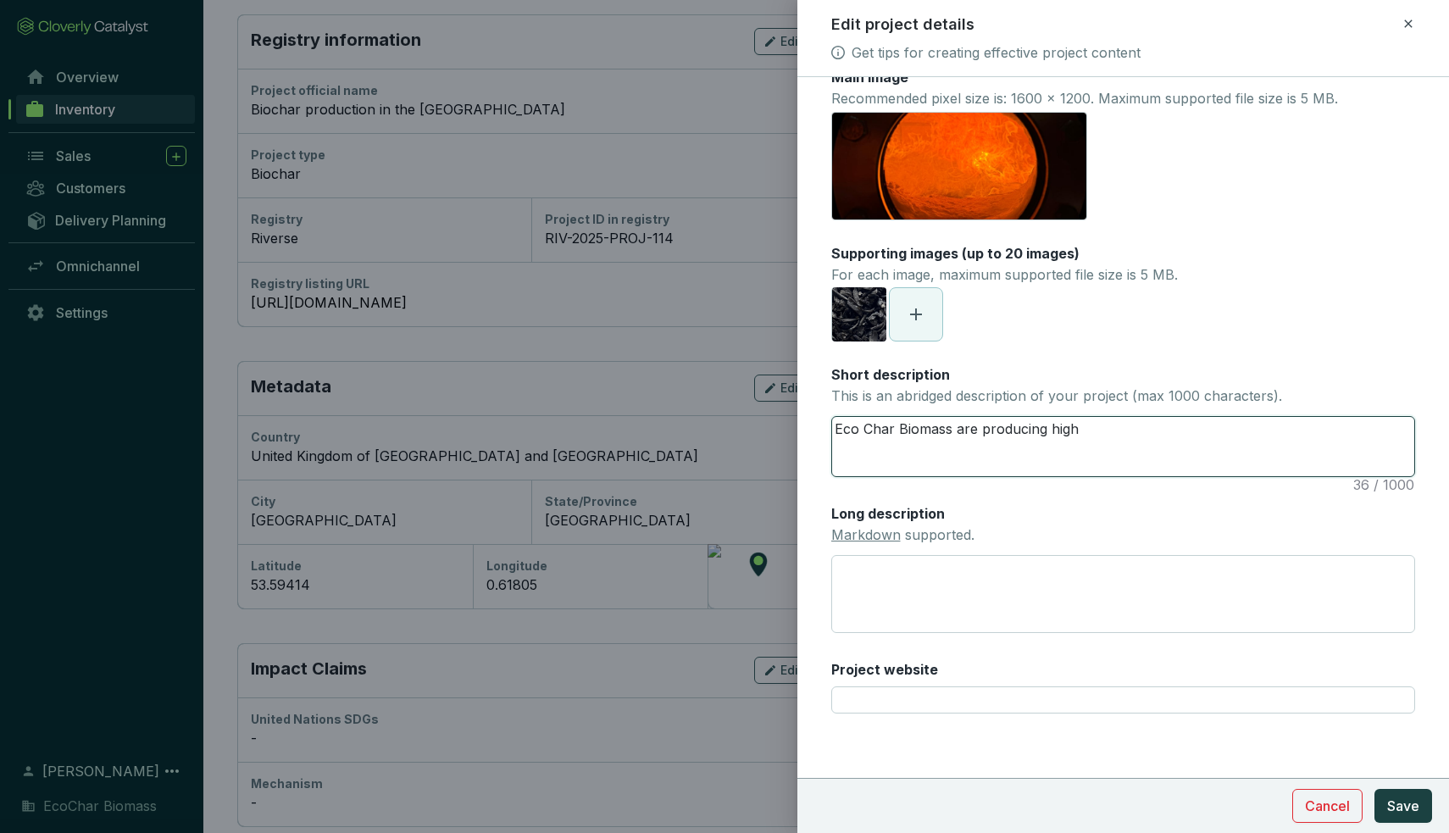
type textarea "Eco Char Biomass are producing high q"
type textarea "Eco Char Biomass are producing high qu"
type textarea "Eco Char Biomass are producing high qua"
type textarea "Eco Char Biomass are producing high qual"
type textarea "Eco Char Biomass are producing high quali"
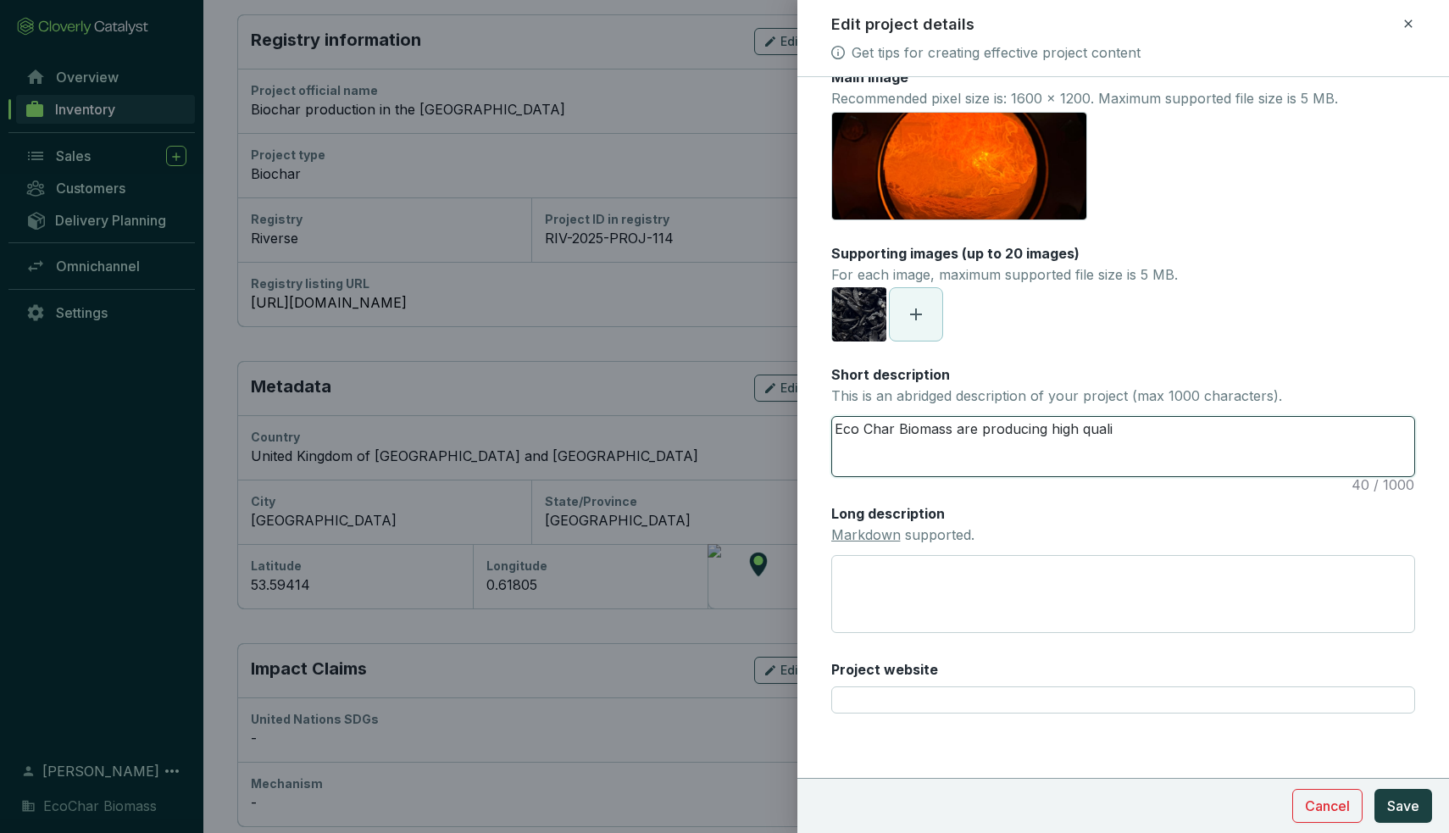
type textarea "Eco Char Biomass are producing high qualit"
type textarea "Eco Char Biomass are producing high quality"
type textarea "Eco Char Biomass are producing high quality b"
type textarea "Eco Char Biomass are producing high quality bi"
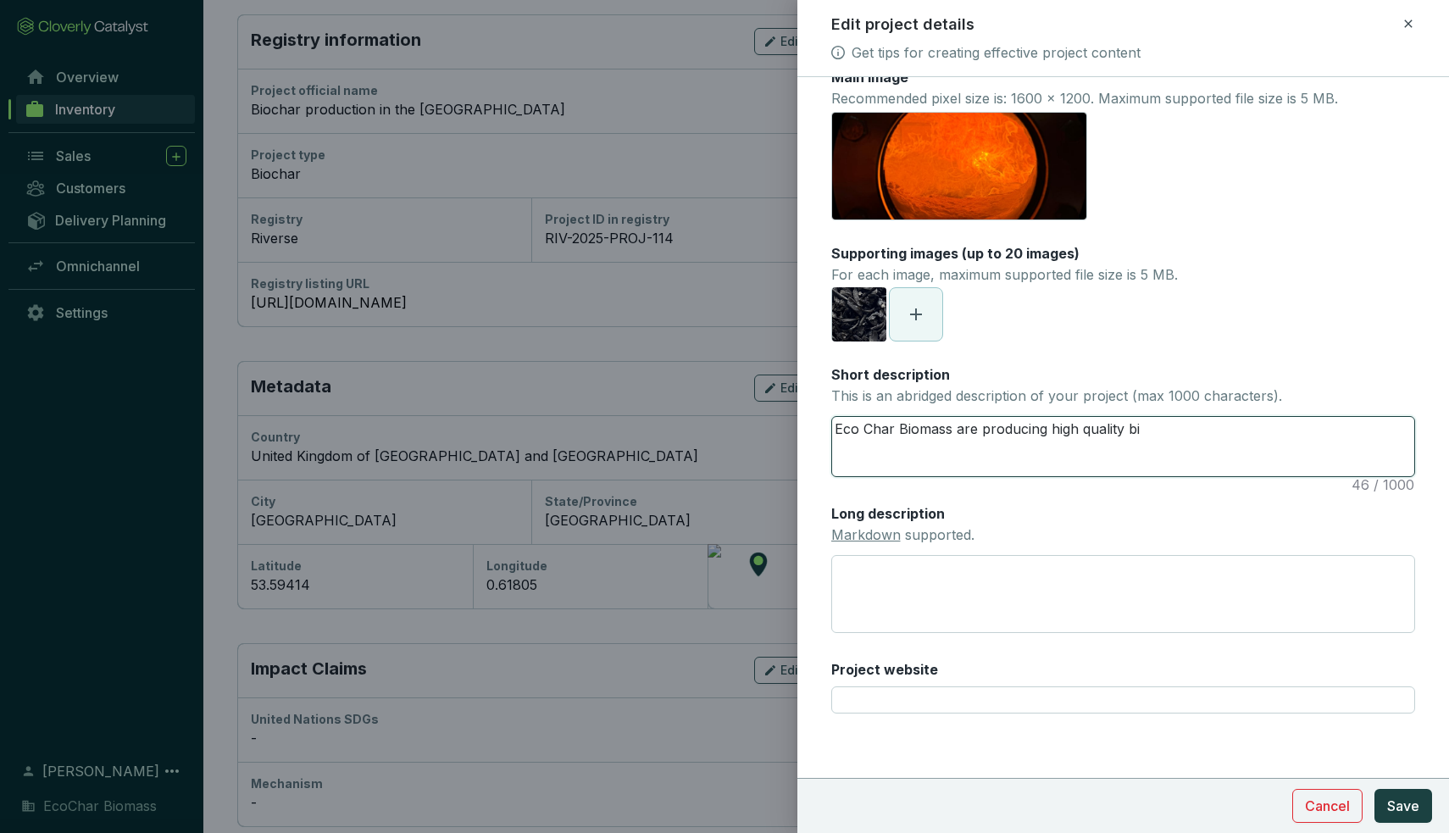
type textarea "Eco Char Biomass are producing high quality bio"
type textarea "Eco Char Biomass are producing high quality bioc"
type textarea "Eco Char Biomass are producing high quality bioch"
type textarea "Eco Char Biomass are producing high quality biocha"
type textarea "Eco Char Biomass are producing high quality biochar"
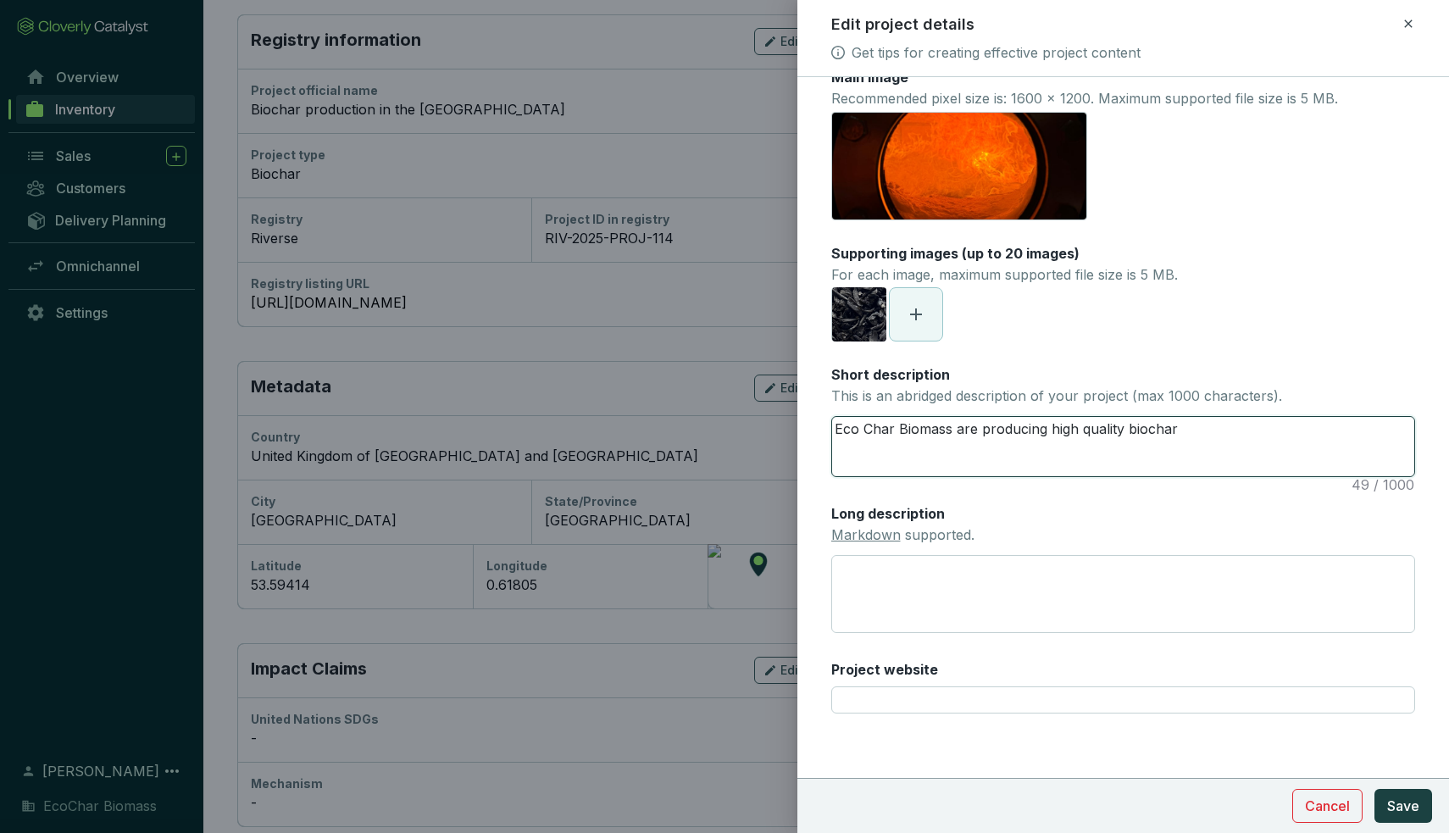
type textarea "Eco Char Biomass are producing high quality biochar"
type textarea "Eco Char Biomass are producing high quality biochar i"
type textarea "Eco Char Biomass are producing high quality biochar in"
type textarea "Eco Char Biomass are producing high quality biochar in S"
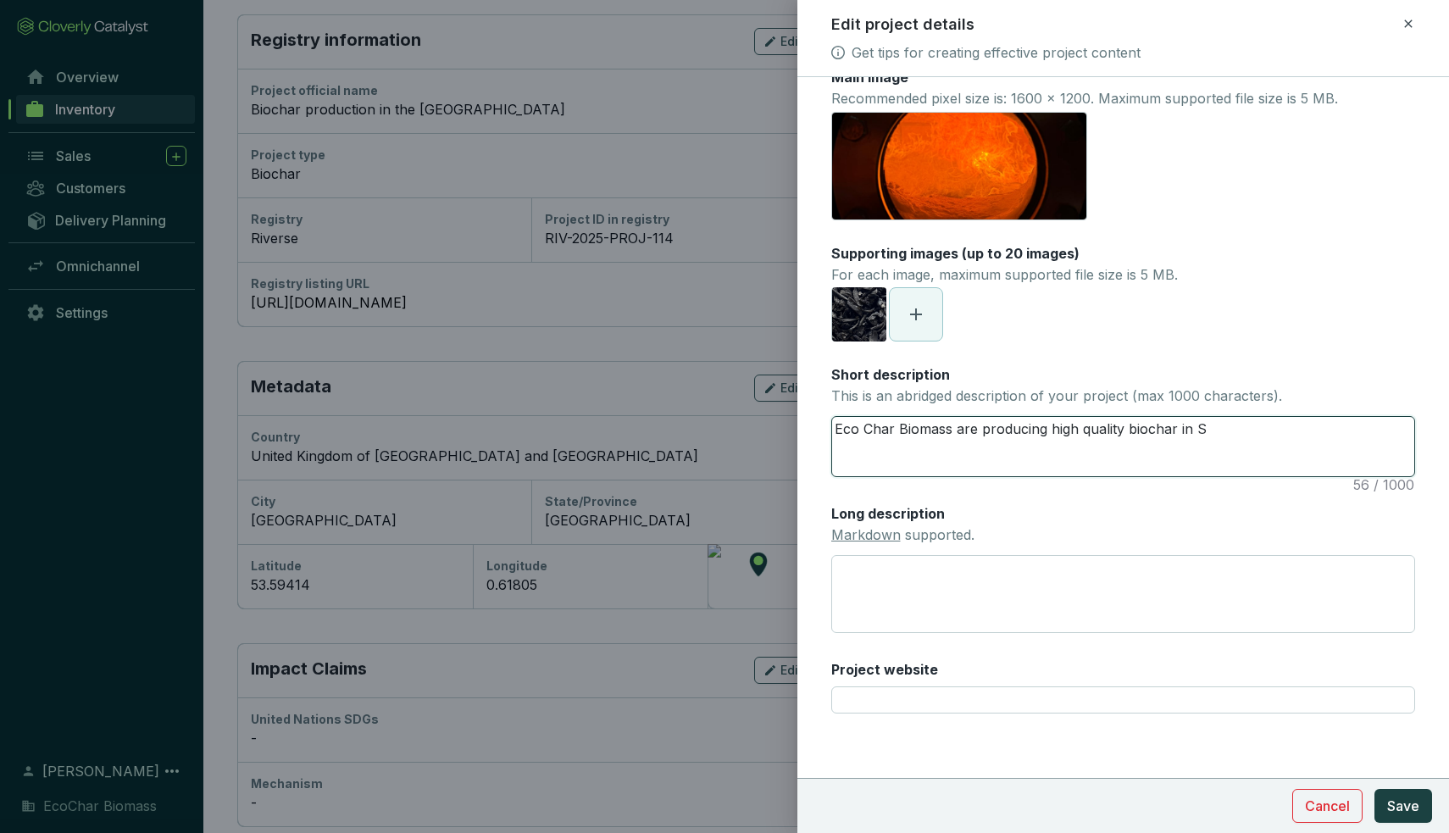
type textarea "Eco Char Biomass are producing high quality biochar in Sc"
type textarea "Eco Char Biomass are producing high quality biochar in Scu"
type textarea "Eco Char Biomass are producing high quality biochar in [GEOGRAPHIC_DATA]"
type textarea "Eco Char Biomass are producing high quality biochar in Scunt"
type textarea "Eco Char Biomass are producing high quality biochar in [GEOGRAPHIC_DATA]"
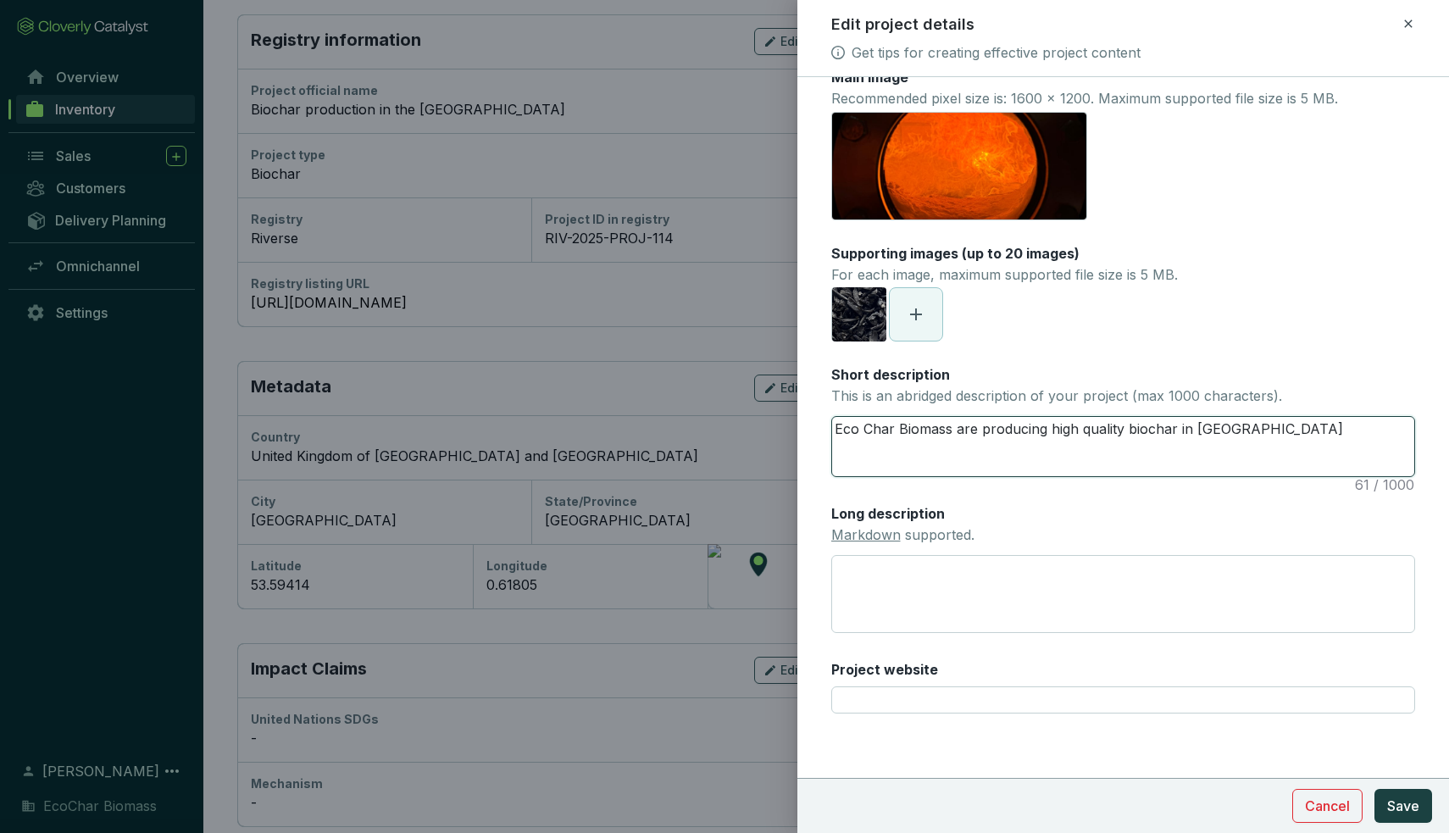
type textarea "Eco Char Biomass are producing high quality biochar in [GEOGRAPHIC_DATA]"
type textarea "Eco Char Biomass are producing high quality biochar in Scunthir"
type textarea "Eco Char Biomass are producing high quality biochar in [GEOGRAPHIC_DATA]"
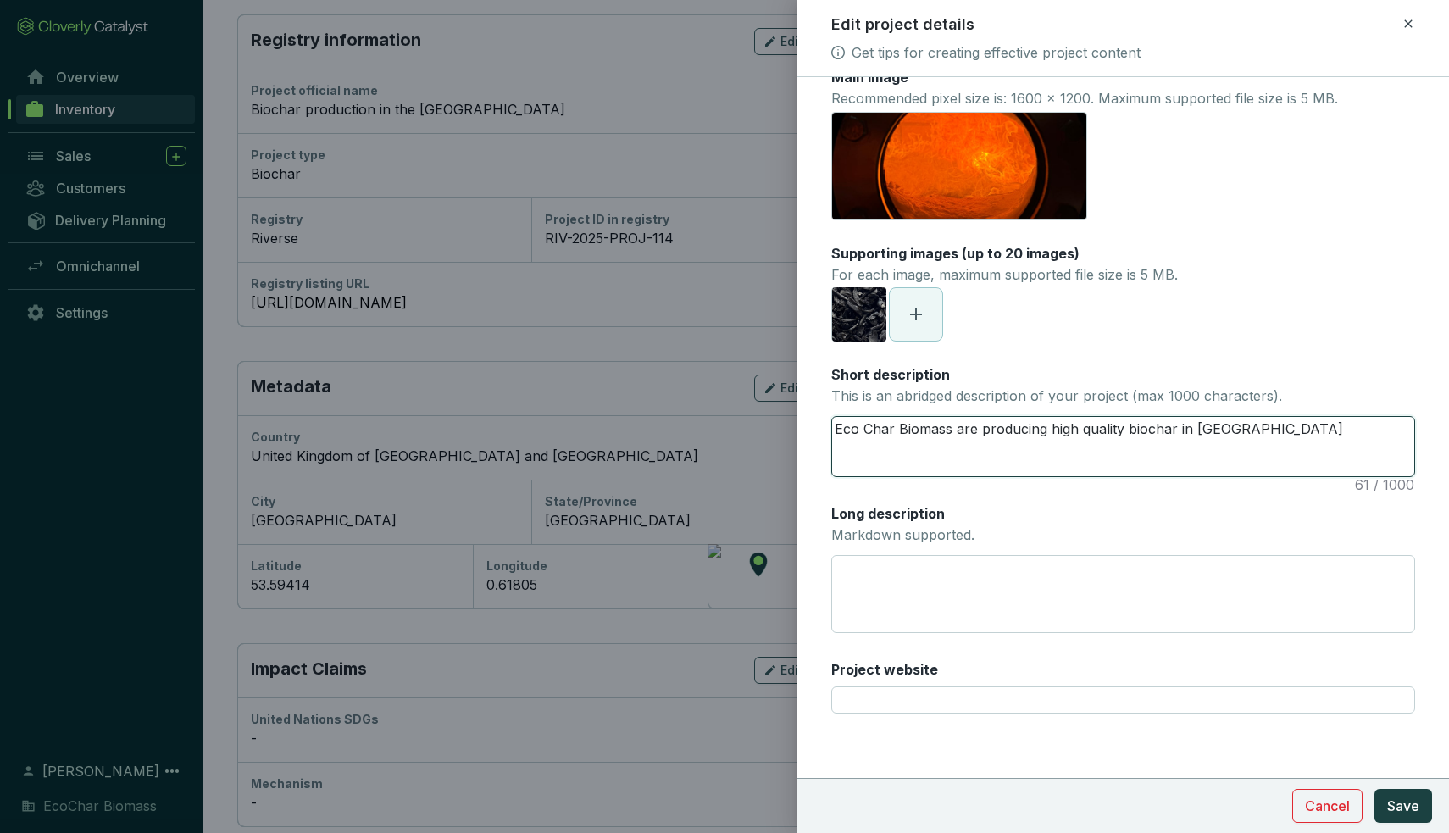
type textarea "Eco Char Biomass are producing high quality biochar in [GEOGRAPHIC_DATA]"
type textarea "Eco Char Biomass are producing high quality biochar in [GEOGRAPHIC_DATA],"
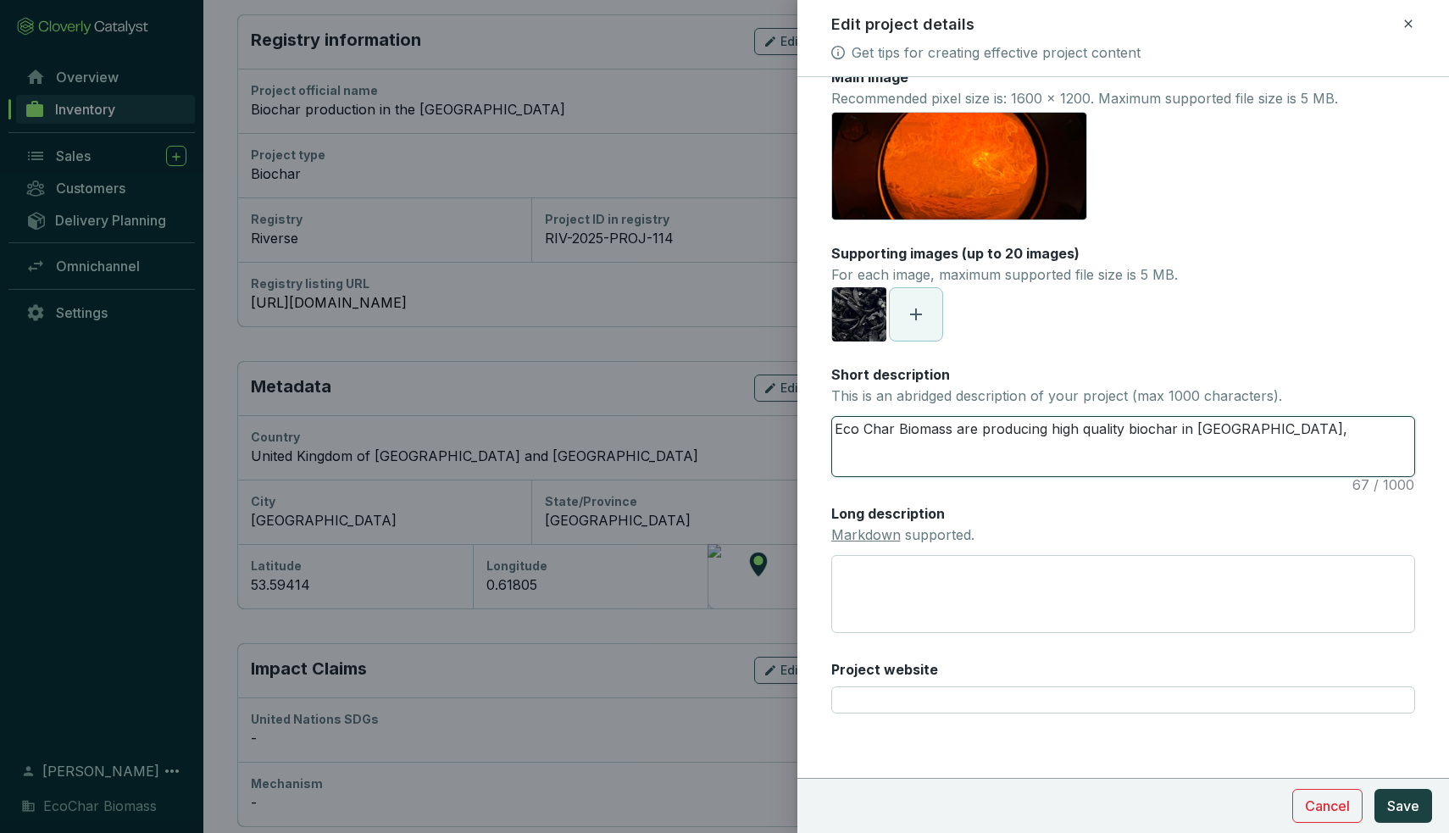
type textarea "Eco Char Biomass are producing high quality biochar in [GEOGRAPHIC_DATA], [GEOG…"
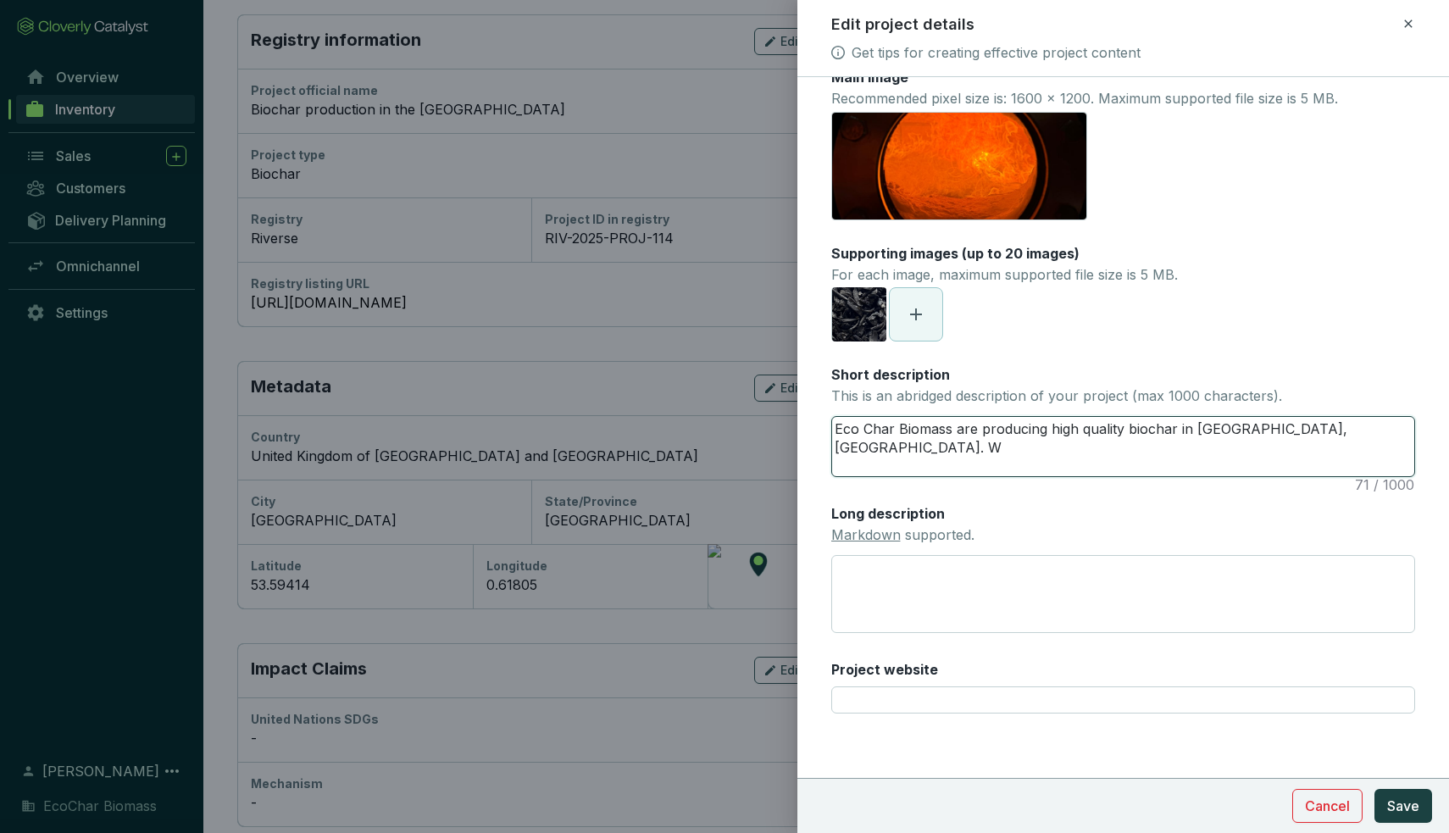
type textarea "Eco Char Biomass are producing high quality biochar in [GEOGRAPHIC_DATA], [GEOG…"
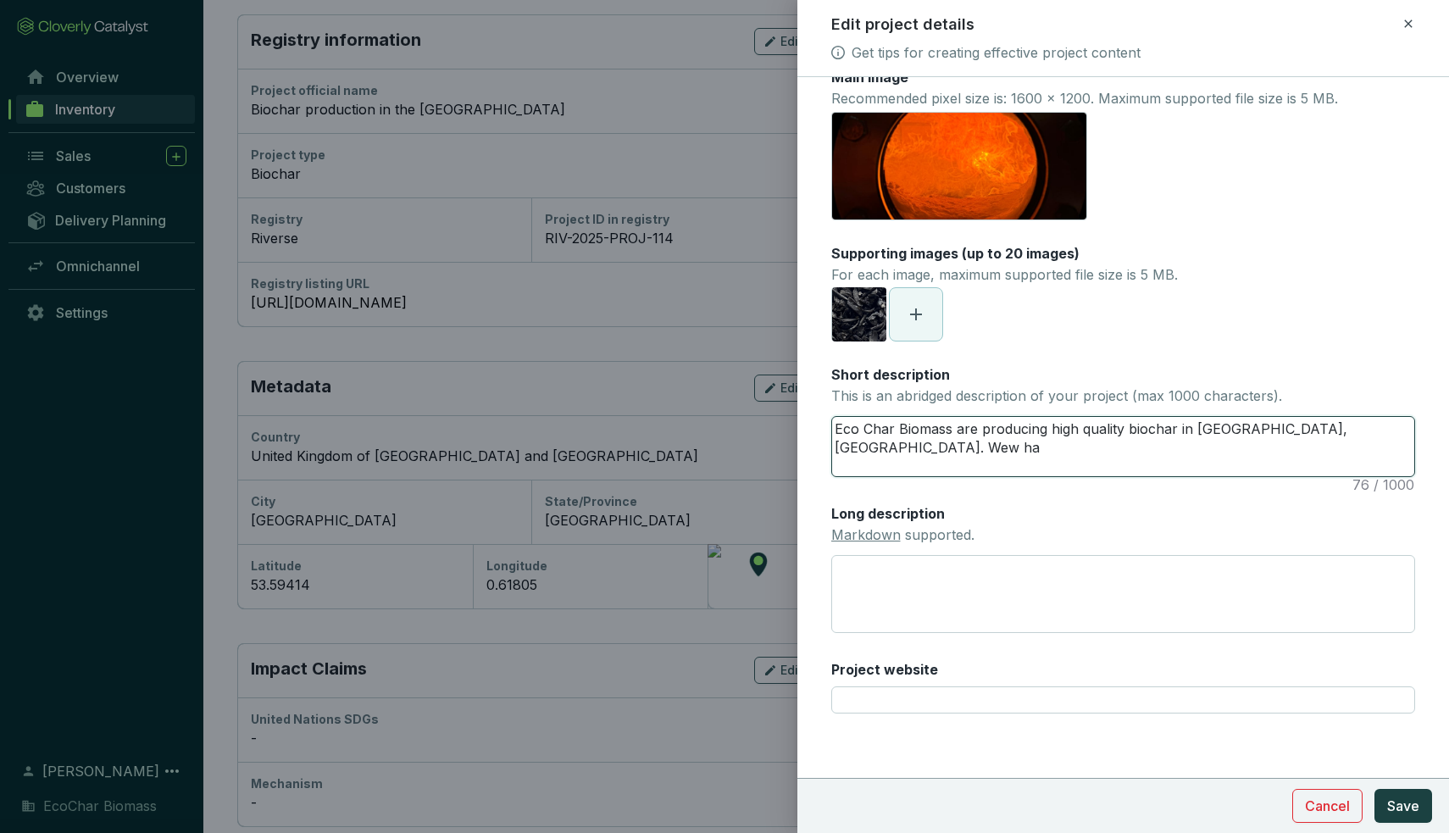
type textarea "Eco Char Biomass are producing high quality biochar in [GEOGRAPHIC_DATA], [GEOG…"
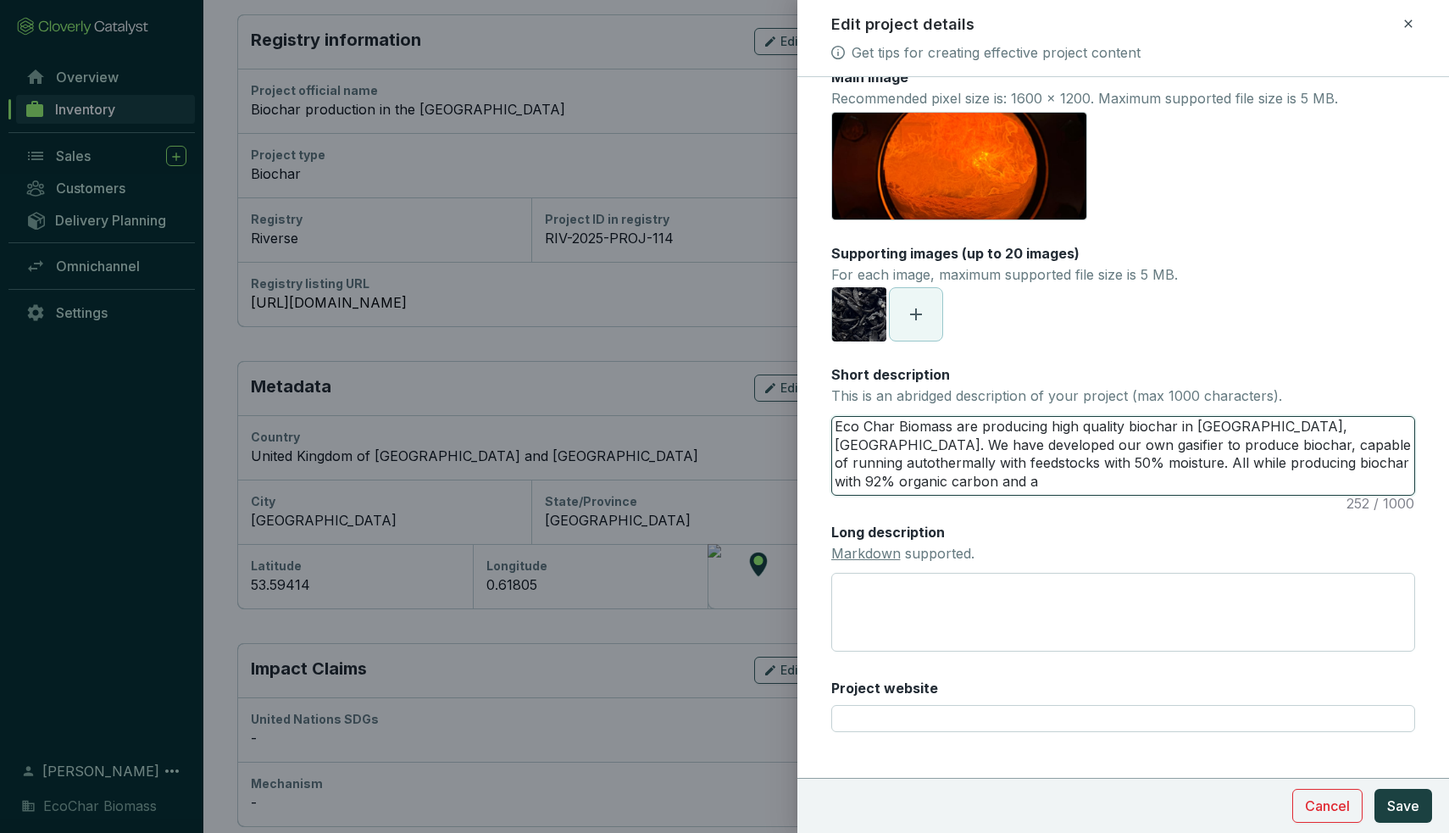
scroll to position [0, 0]
paste textarea "arboricultural chip"
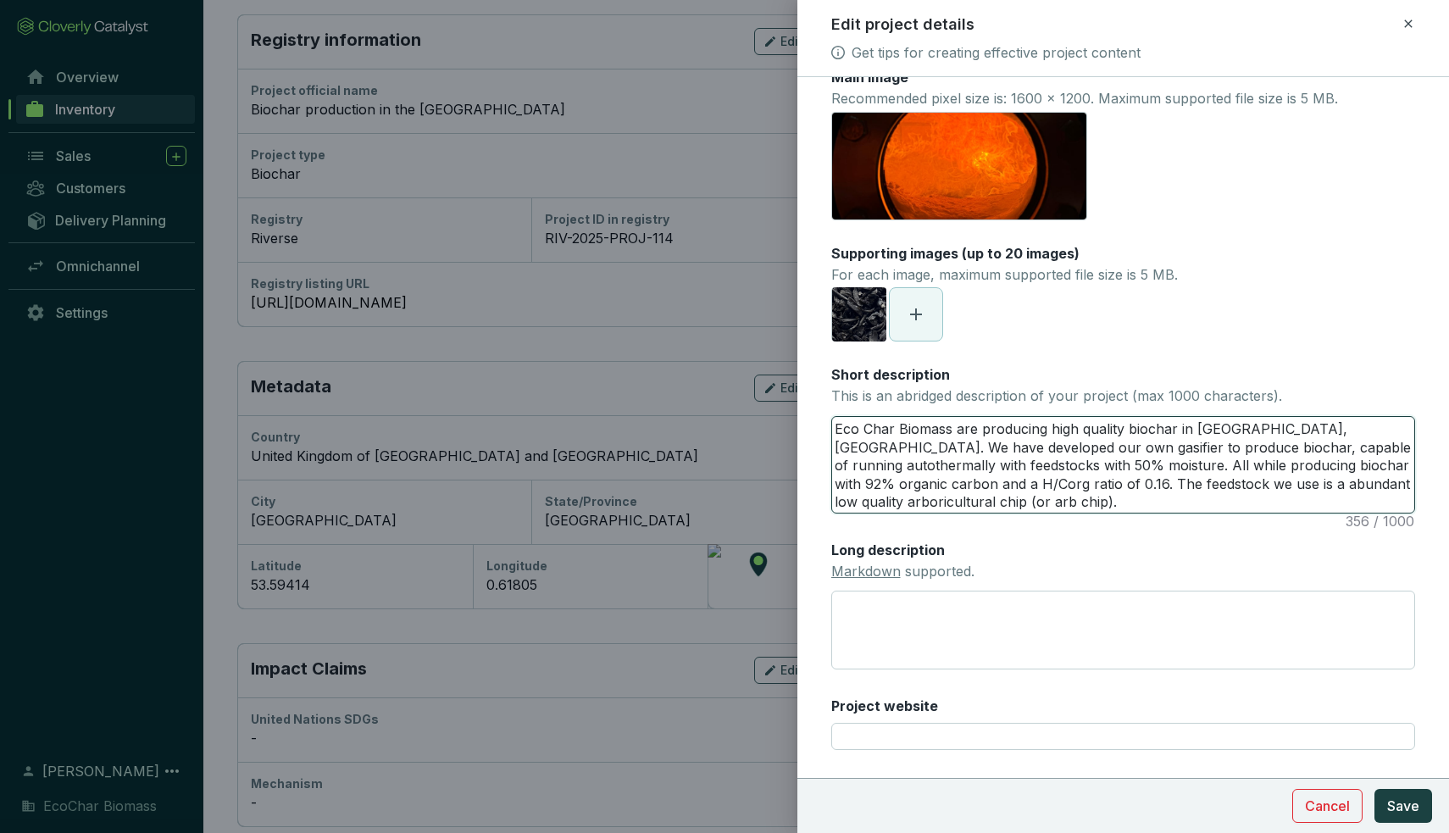
click at [1210, 484] on textarea "Eco Char Biomass are producing high quality biochar in [GEOGRAPHIC_DATA], [GEOG…" at bounding box center [1123, 465] width 583 height 96
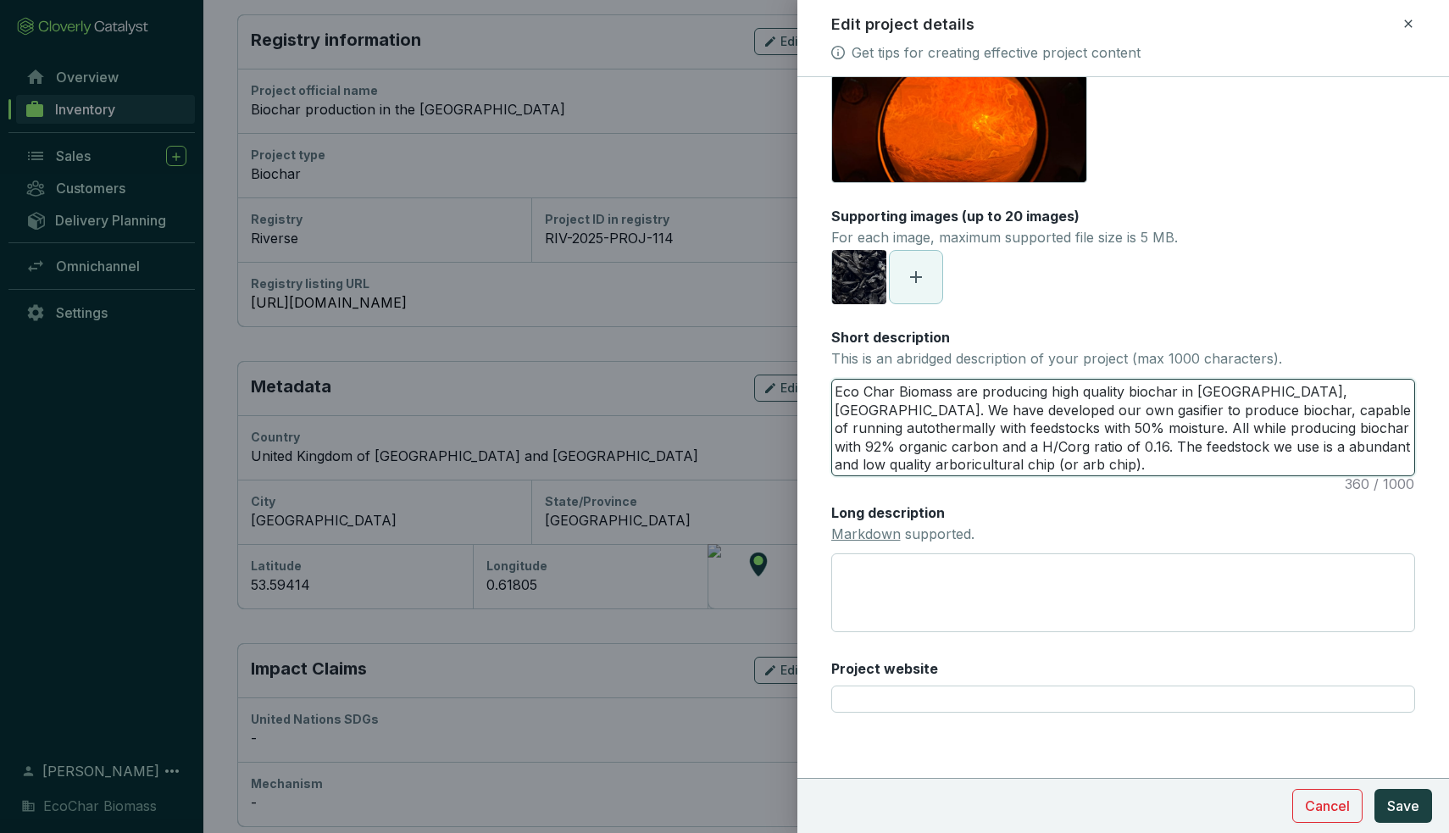
scroll to position [66, 0]
click at [950, 391] on textarea "Eco Char Biomass are producing high quality biochar in [GEOGRAPHIC_DATA], [GEOG…" at bounding box center [1123, 428] width 583 height 96
click at [1176, 413] on textarea "Eco Char Biomass is a family business, who are producing high quality biochar i…" at bounding box center [1123, 428] width 583 height 96
click at [1178, 424] on textarea "Eco Char Biomass is a family business, who are producing high quality biochar i…" at bounding box center [1123, 428] width 583 height 96
click at [1078, 426] on textarea "Eco Char Biomass is a family business, who are producing high quality biochar i…" at bounding box center [1123, 428] width 583 height 96
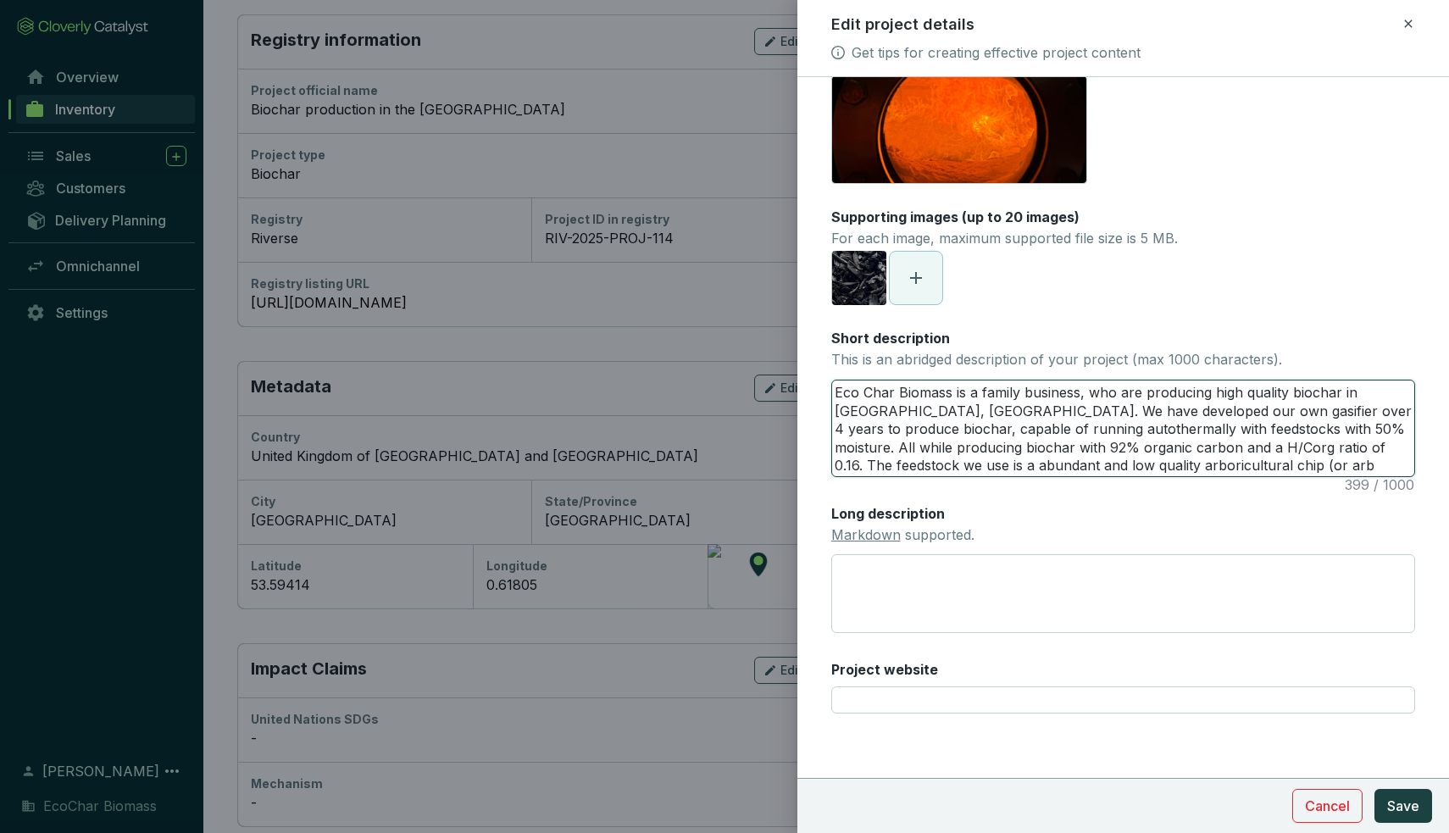
click at [1180, 430] on textarea "Eco Char Biomass is a family business, who are producing high quality biochar i…" at bounding box center [1123, 428] width 583 height 96
click at [885, 446] on textarea "Eco Char Biomass is a family business, who are producing high quality biochar i…" at bounding box center [1123, 428] width 583 height 96
click at [1351, 456] on textarea "Eco Char Biomass is a family business, who are producing high quality biochar i…" at bounding box center [1123, 428] width 583 height 96
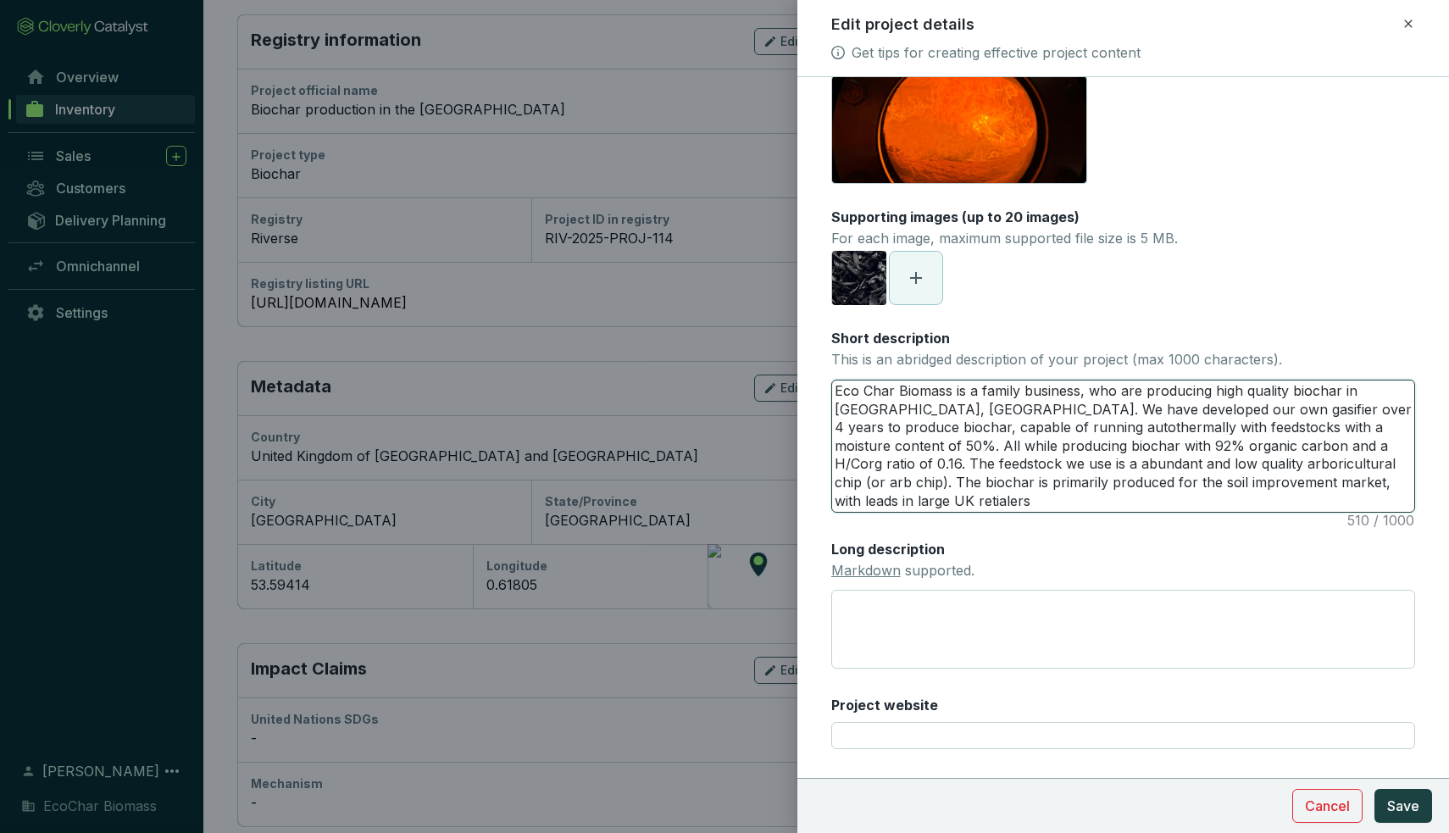
scroll to position [0, 0]
click at [879, 499] on textarea "Eco Char Biomass is a family business, who are producing high quality biochar i…" at bounding box center [1123, 445] width 583 height 131
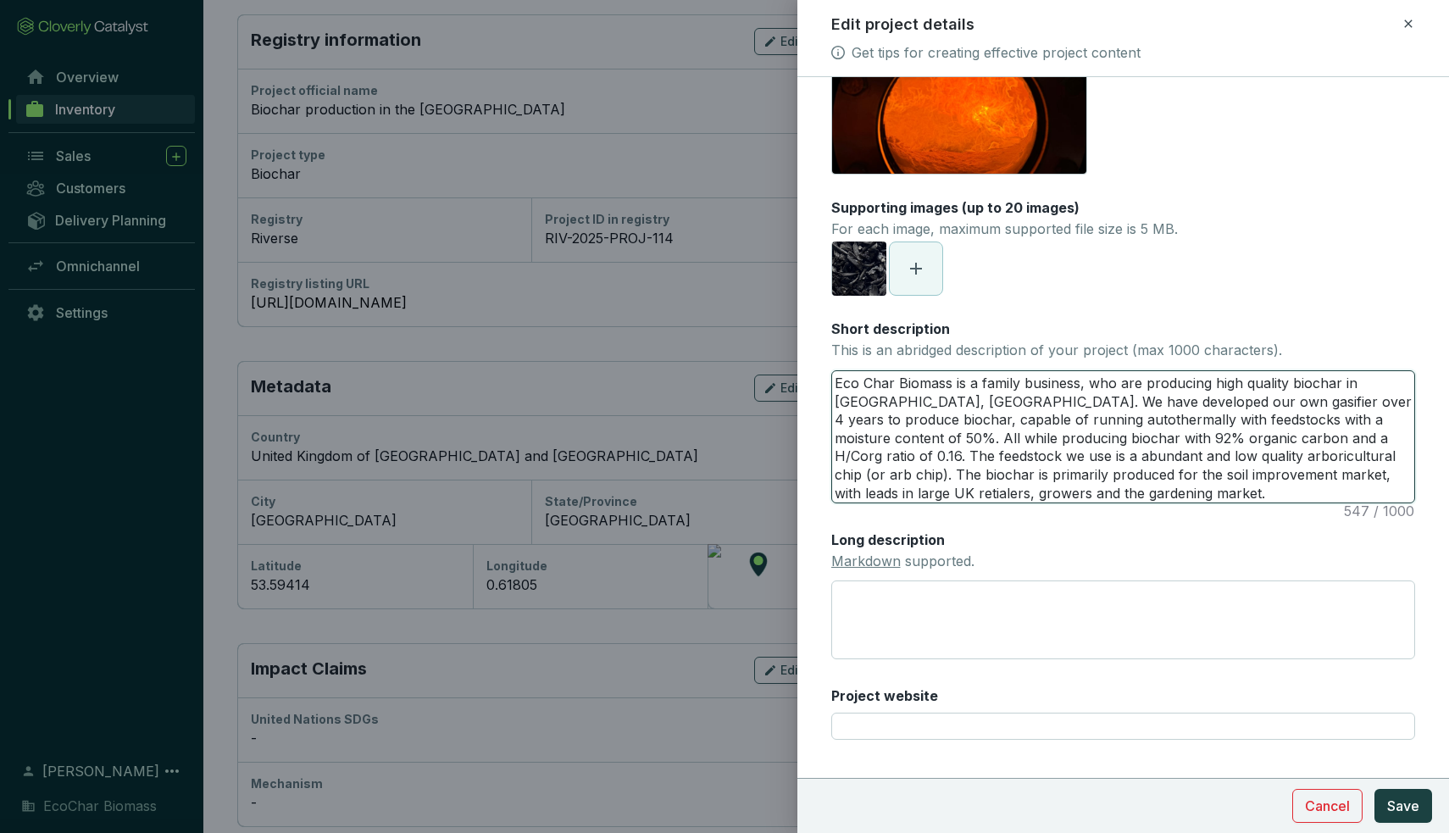
click at [941, 435] on textarea "Eco Char Biomass is a family business, who are producing high quality biochar i…" at bounding box center [1123, 436] width 583 height 131
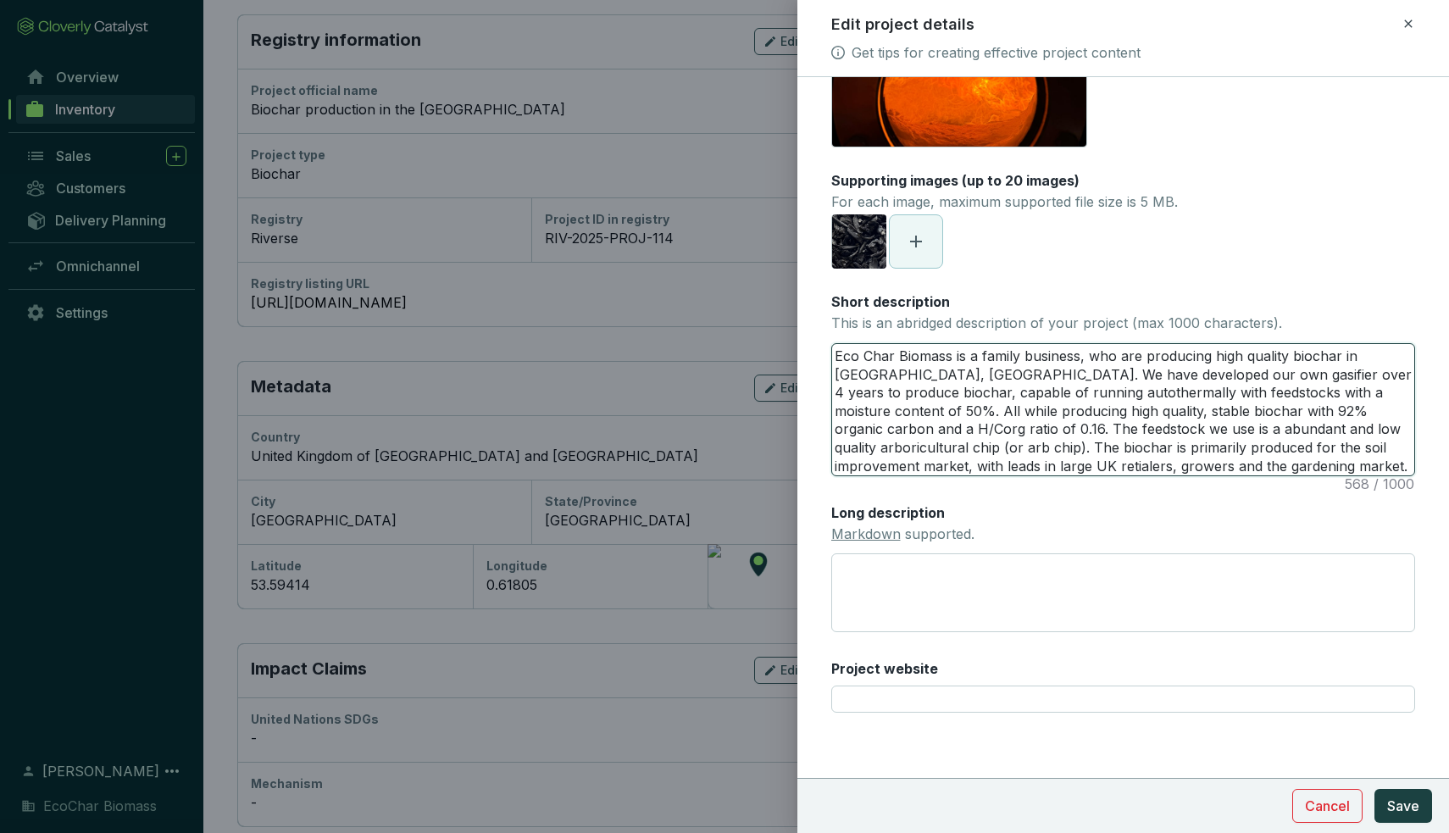
scroll to position [102, 0]
click at [1372, 444] on textarea "Eco Char Biomass is a family business, who are producing high quality biochar i…" at bounding box center [1123, 410] width 583 height 131
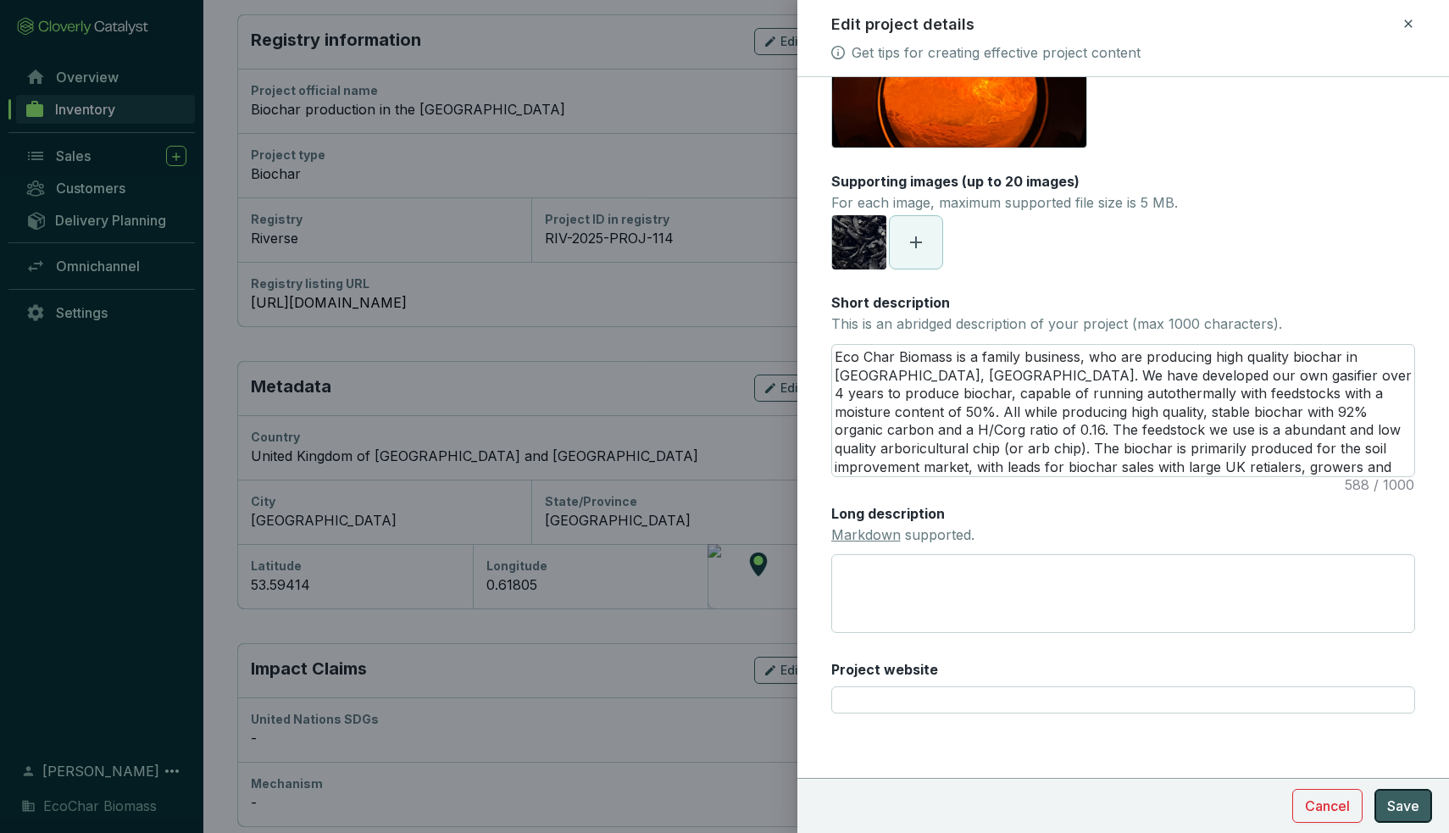
click at [1376, 811] on button "Save" at bounding box center [1403, 806] width 58 height 34
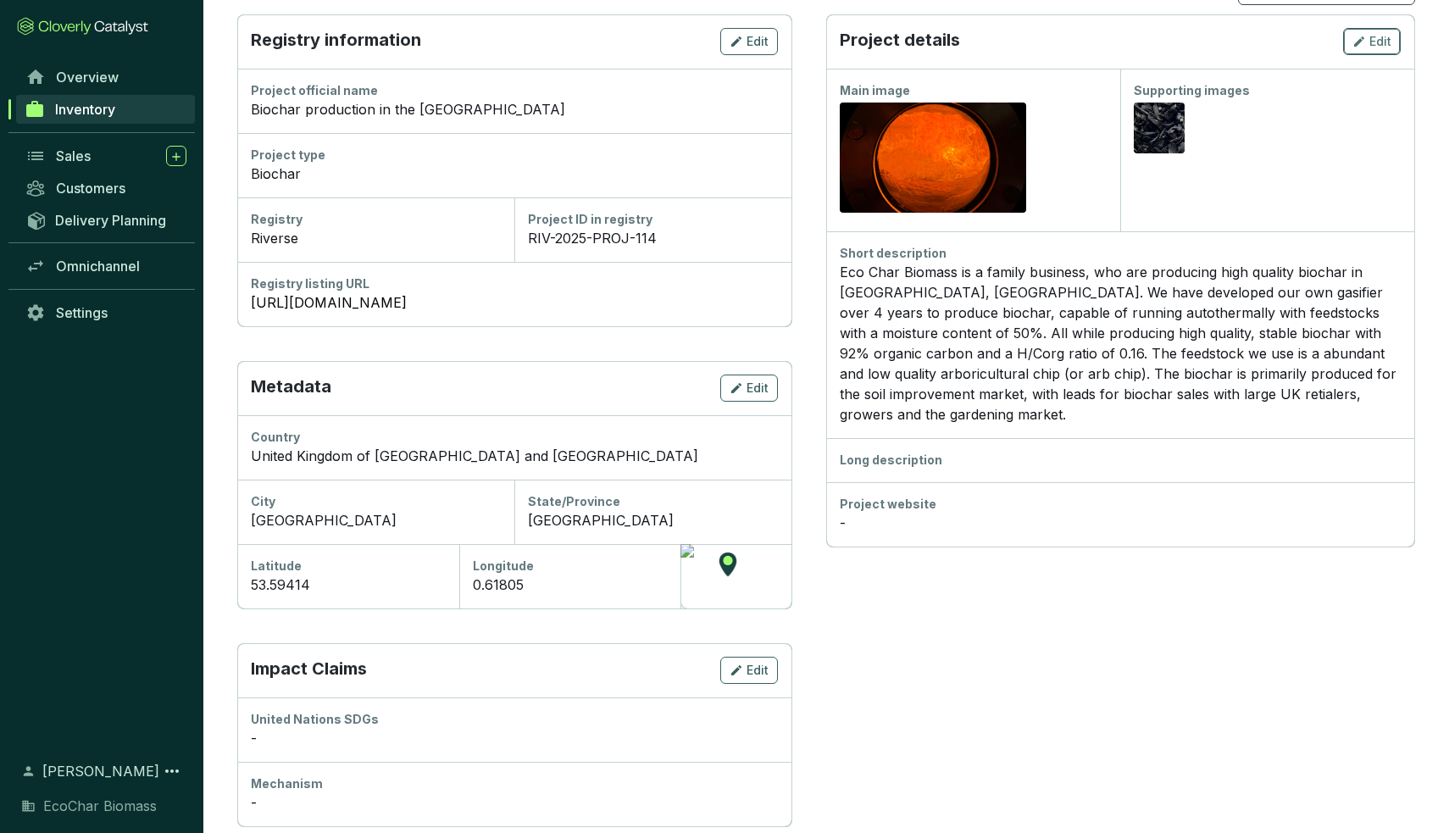
click at [1382, 45] on span "Edit" at bounding box center [1380, 41] width 22 height 17
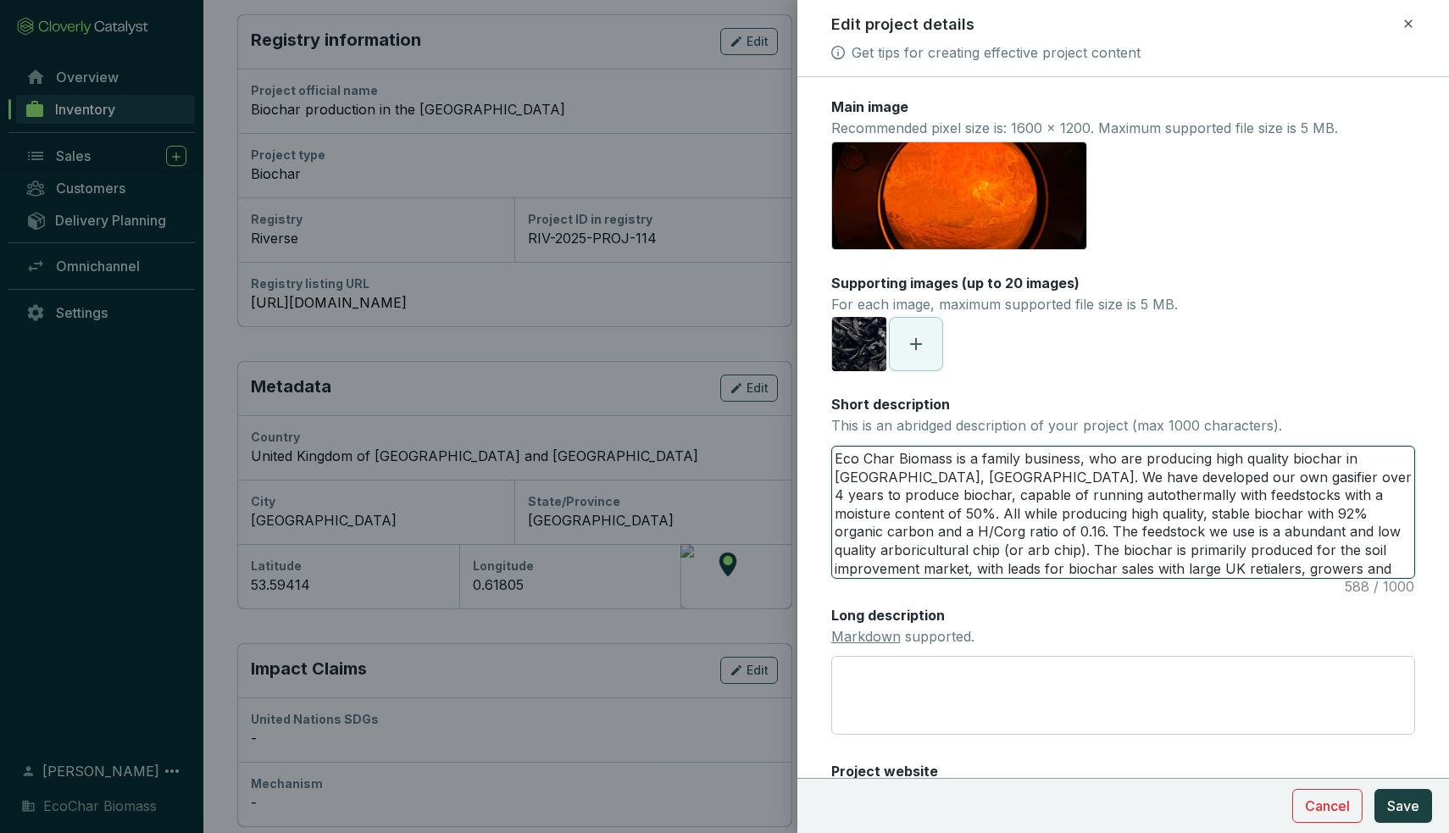
click at [1236, 496] on textarea "Eco Char Biomass is a family business, who are producing high quality biochar i…" at bounding box center [1123, 511] width 583 height 131
click at [1357, 492] on textarea "Eco Char Biomass is a family business, who are producing high quality biochar i…" at bounding box center [1123, 511] width 583 height 131
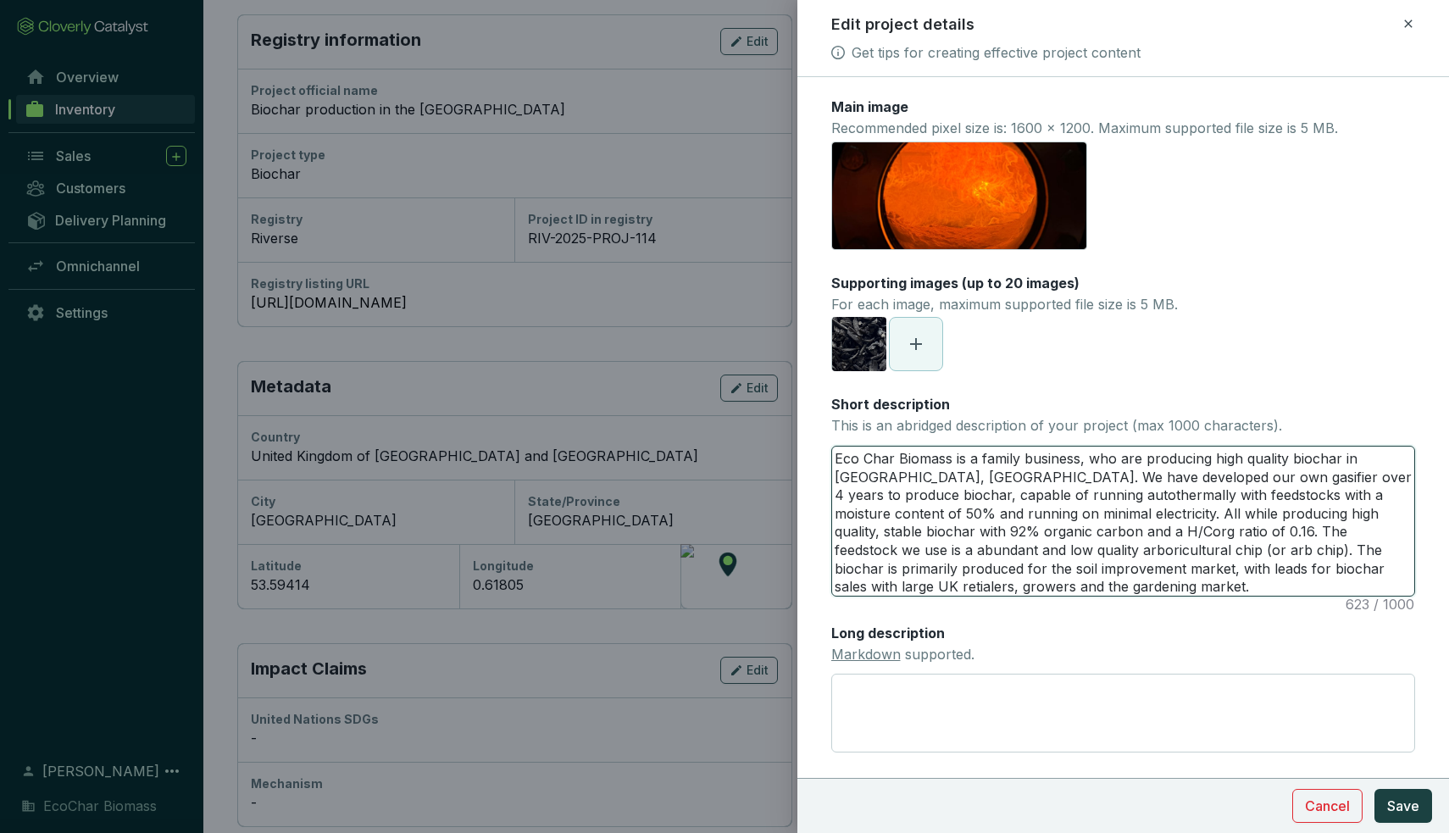
click at [1256, 554] on textarea "Eco Char Biomass is a family business, who are producing high quality biochar i…" at bounding box center [1123, 520] width 583 height 149
click at [1166, 578] on textarea "Eco Char Biomass is a family business, who are producing high quality biochar i…" at bounding box center [1123, 520] width 583 height 149
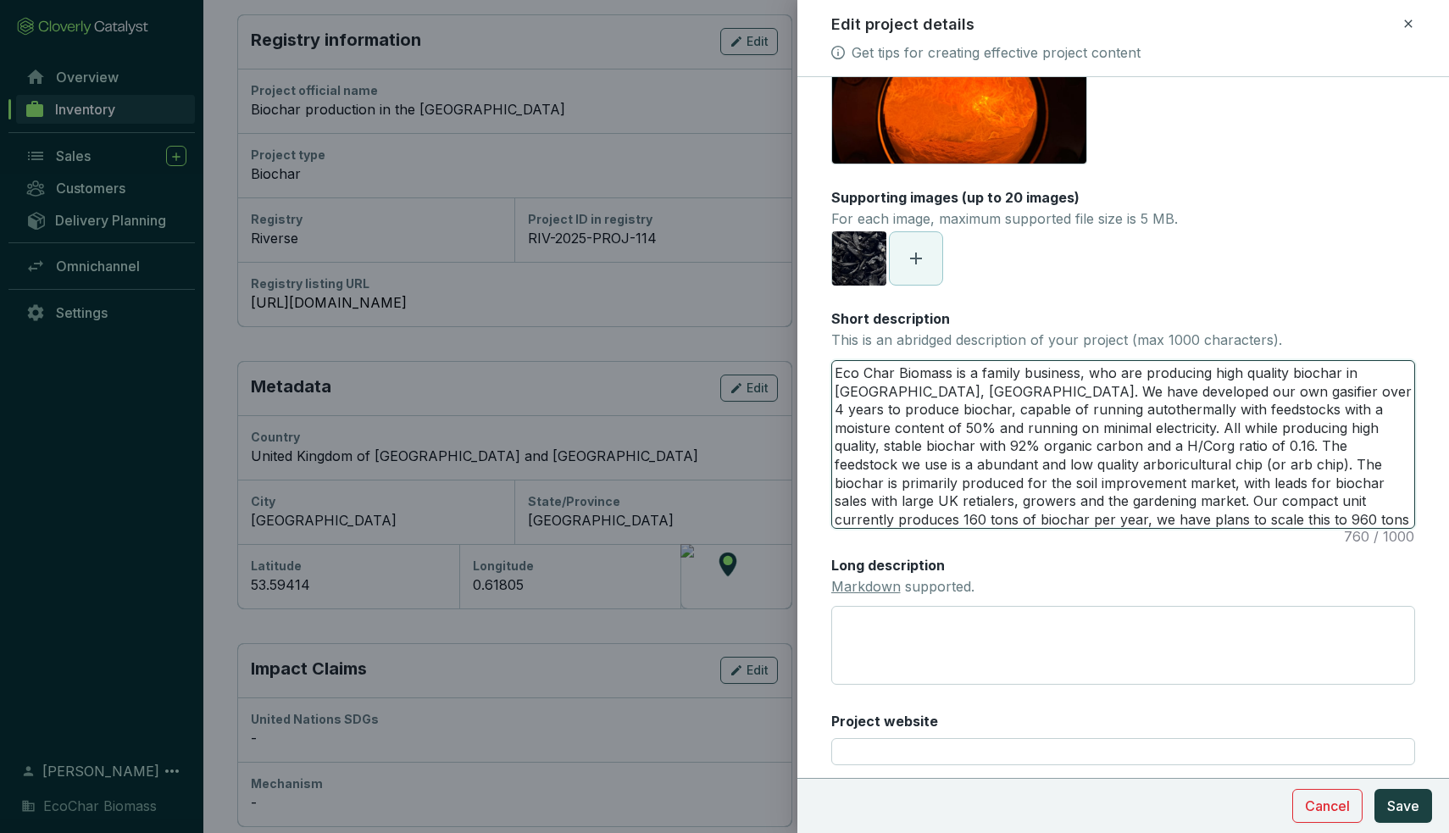
scroll to position [90, 0]
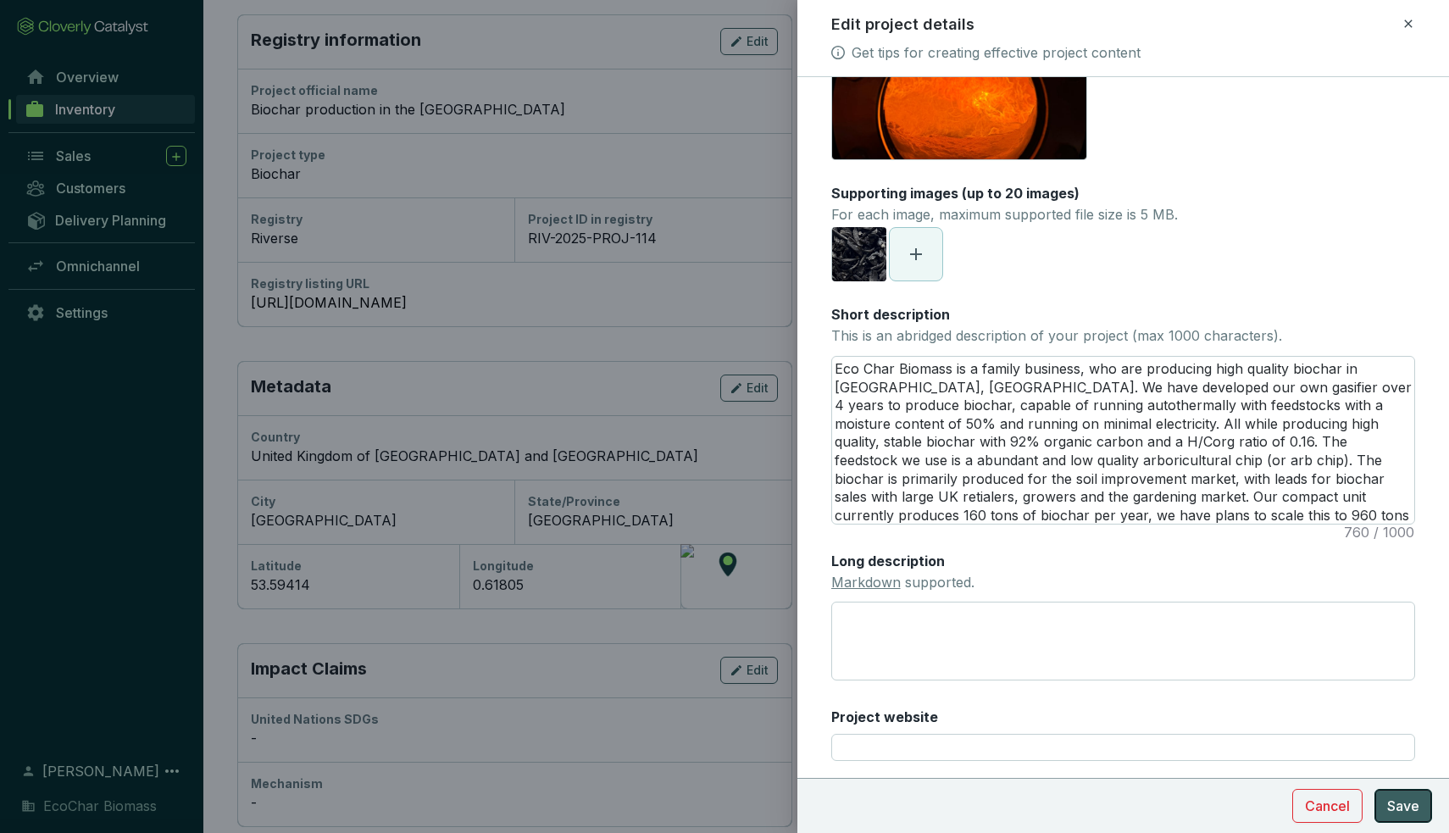
click at [1399, 812] on span "Save" at bounding box center [1403, 805] width 32 height 20
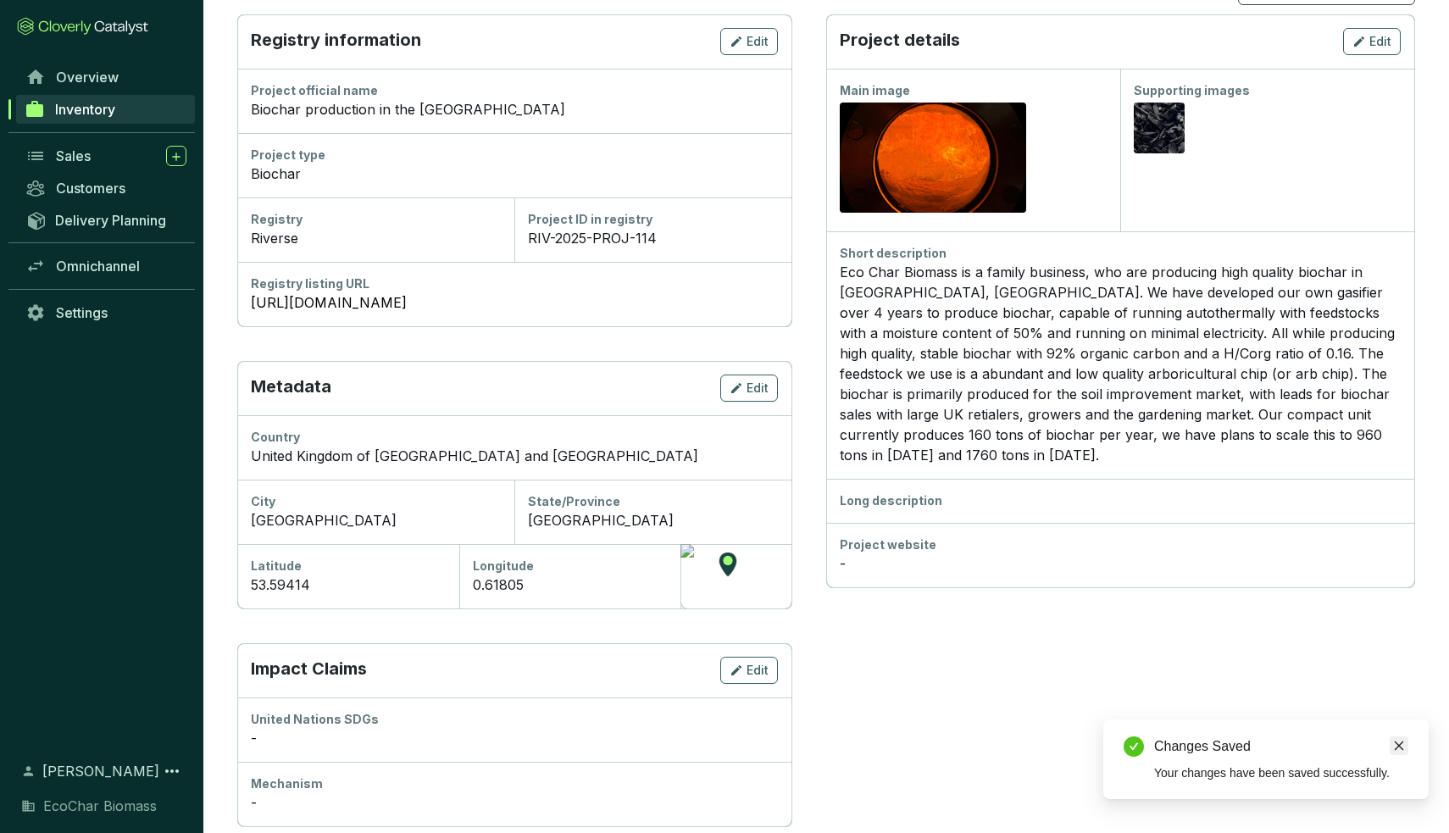
click at [1399, 745] on icon "close" at bounding box center [1399, 746] width 12 height 12
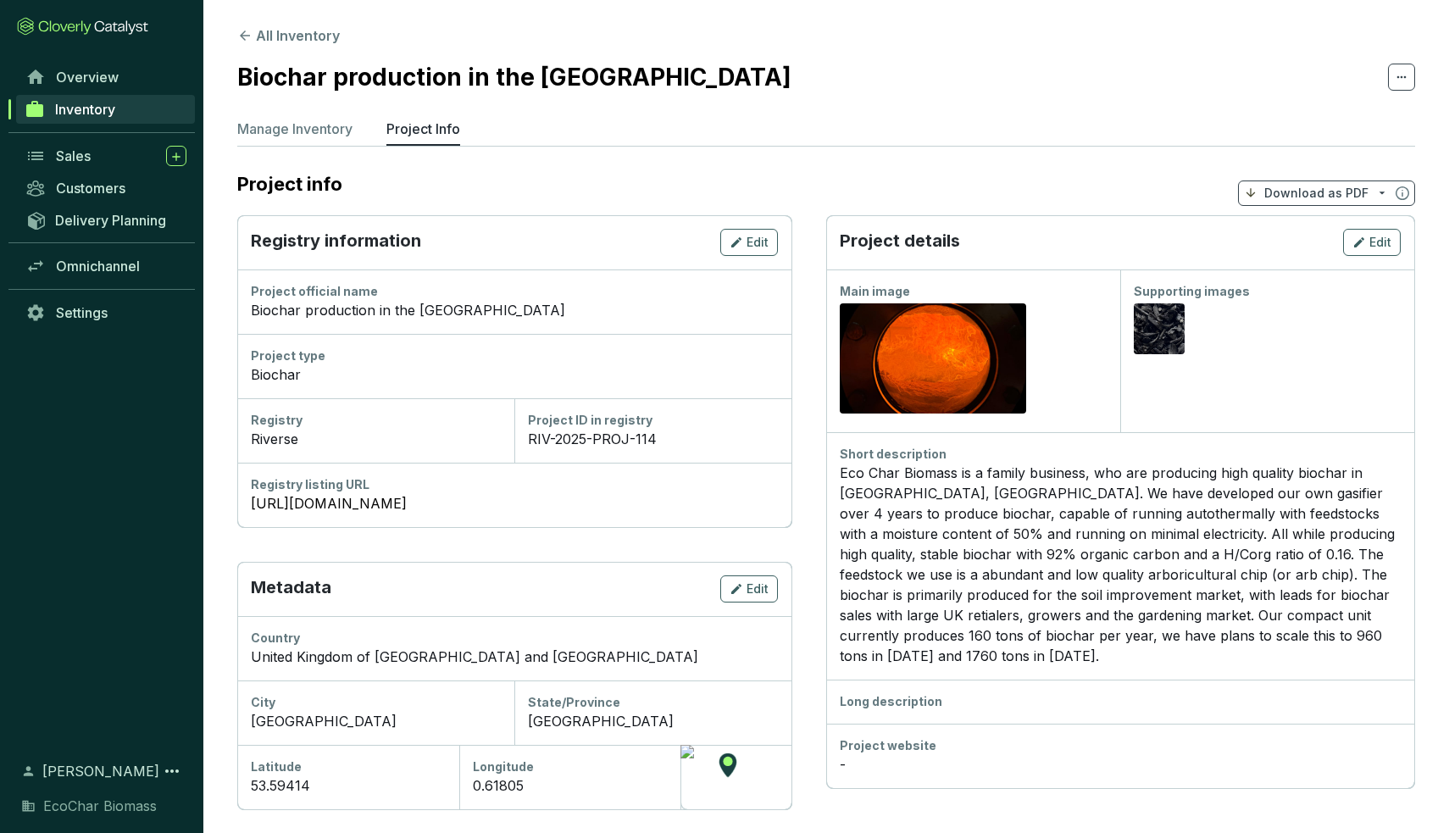
scroll to position [0, 0]
